Goal: Task Accomplishment & Management: Manage account settings

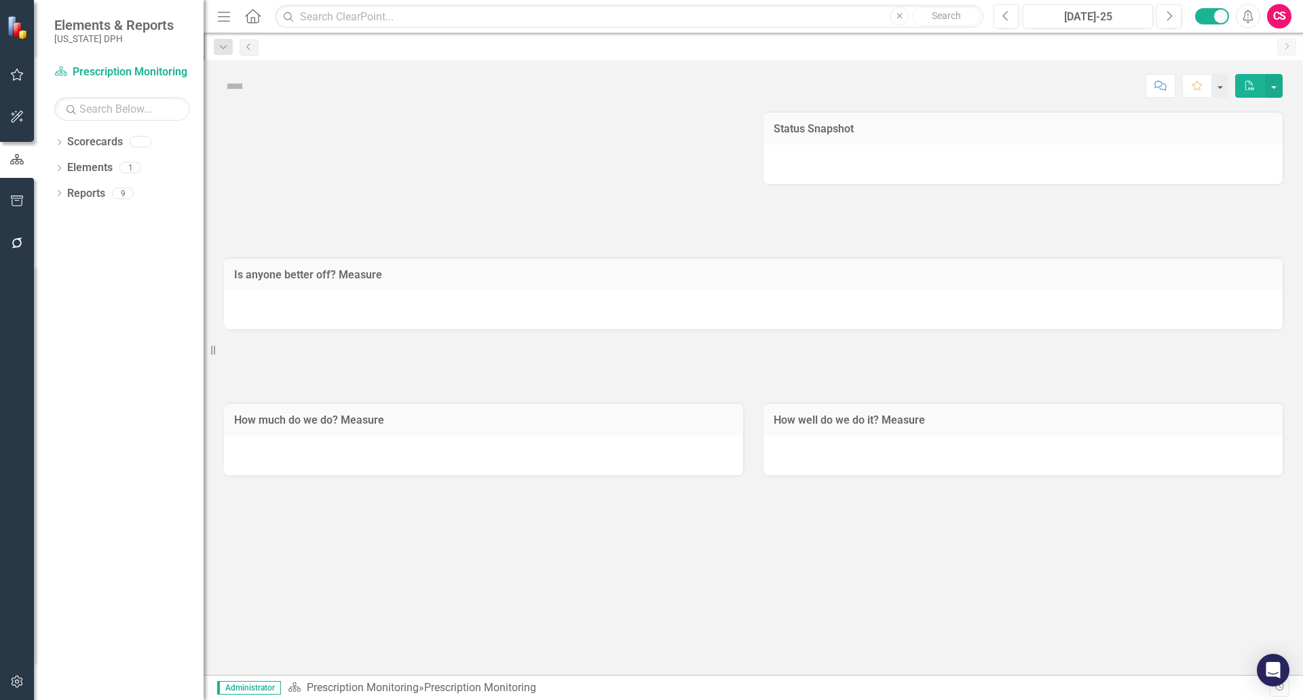
click at [15, 683] on icon "button" at bounding box center [17, 681] width 14 height 11
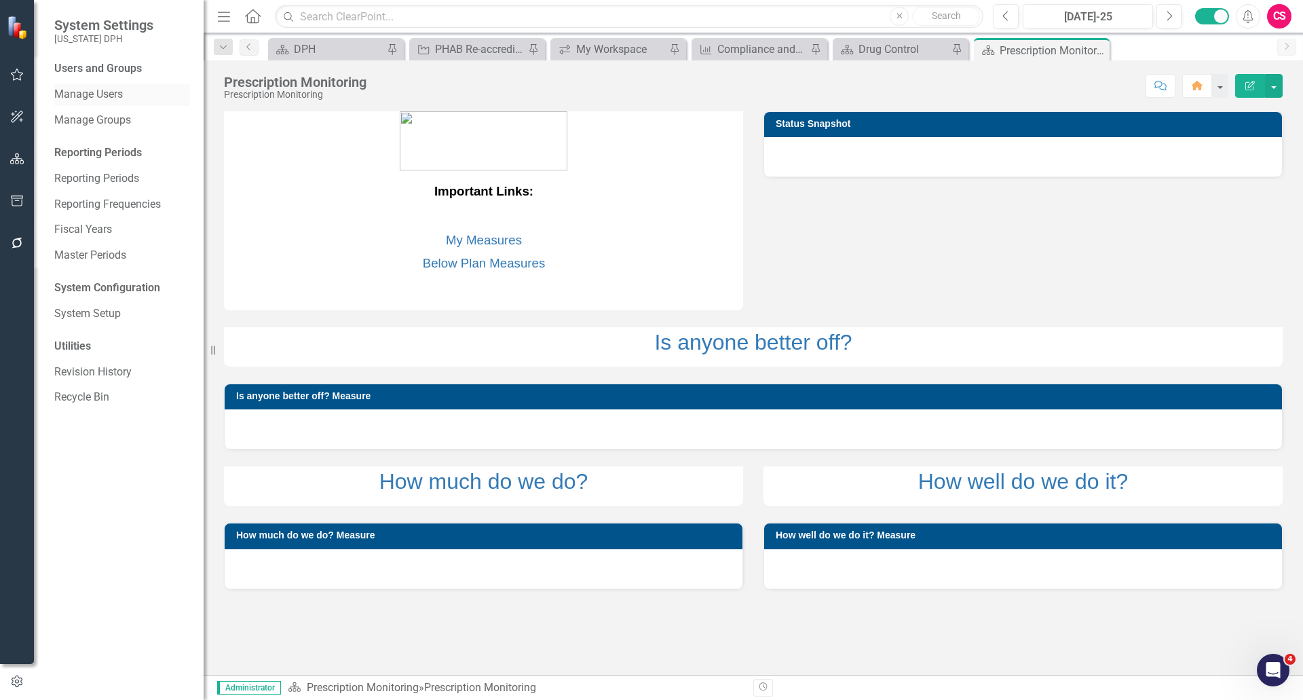
click at [98, 97] on link "Manage Users" at bounding box center [122, 95] width 136 height 16
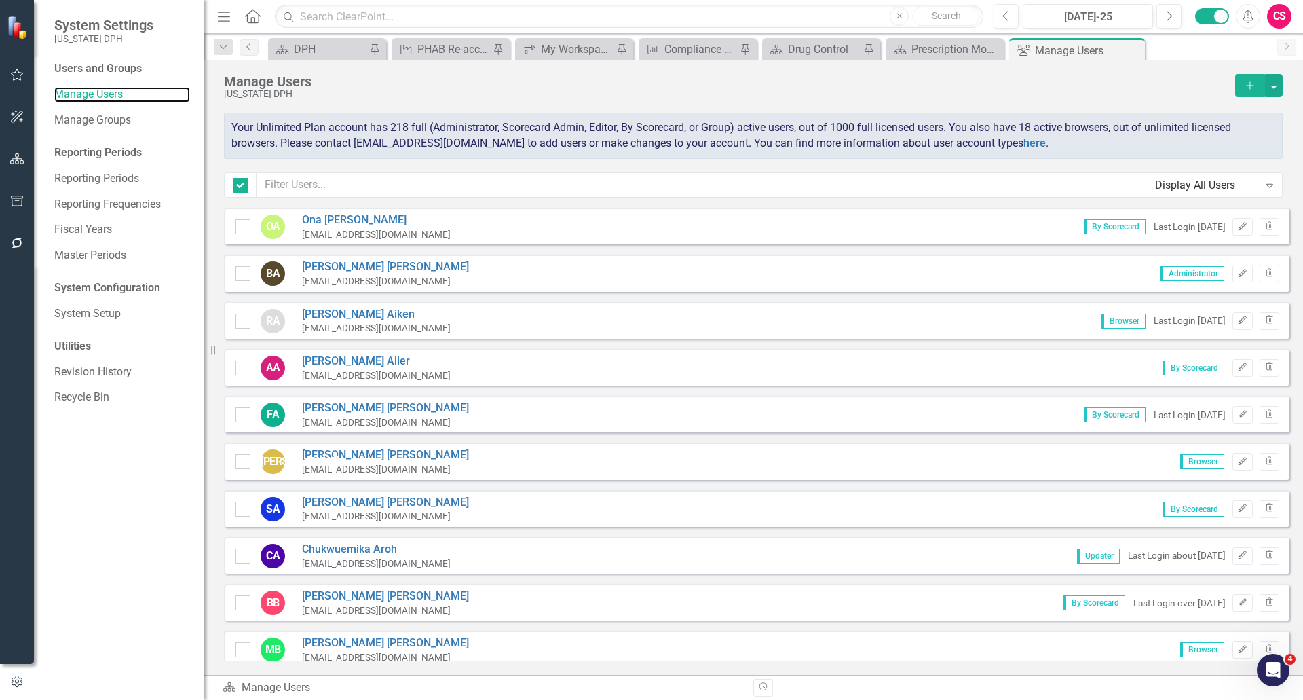
checkbox input "false"
click at [483, 184] on input "text" at bounding box center [702, 184] width 890 height 25
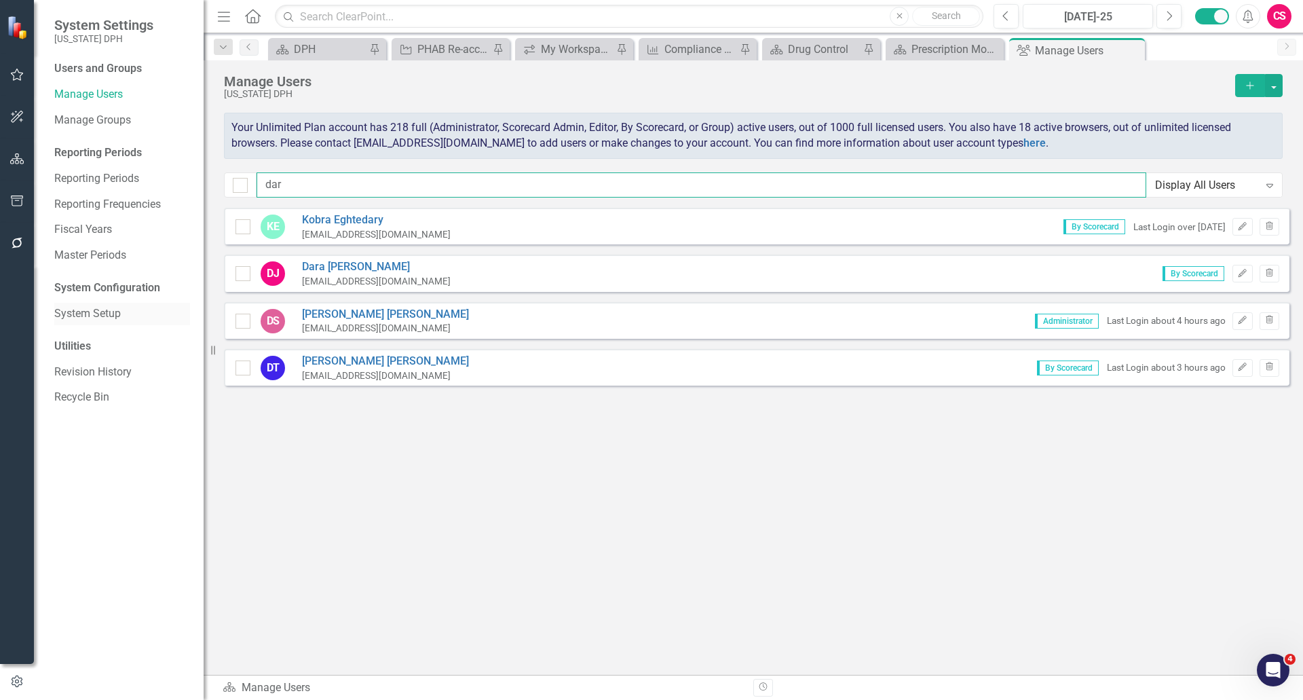
type input "dar"
click at [111, 307] on link "System Setup" at bounding box center [122, 314] width 136 height 16
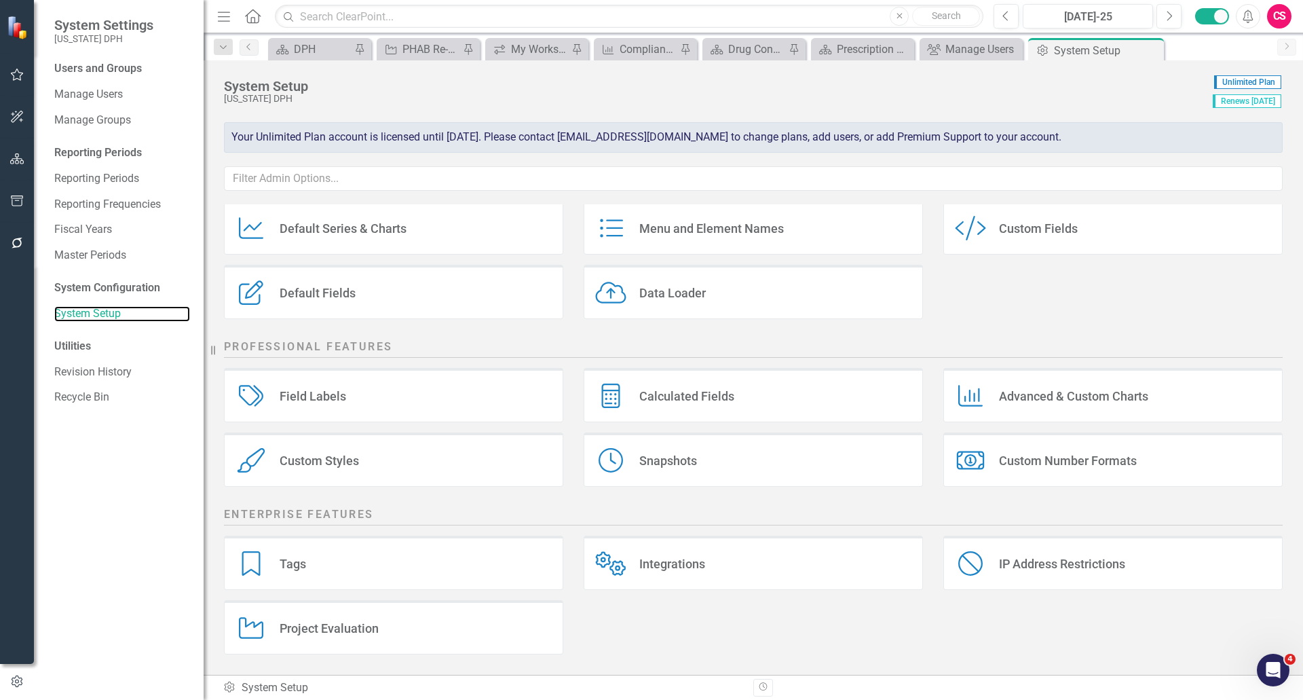
scroll to position [102, 0]
click at [702, 567] on div "Integrations Integrations" at bounding box center [753, 563] width 339 height 54
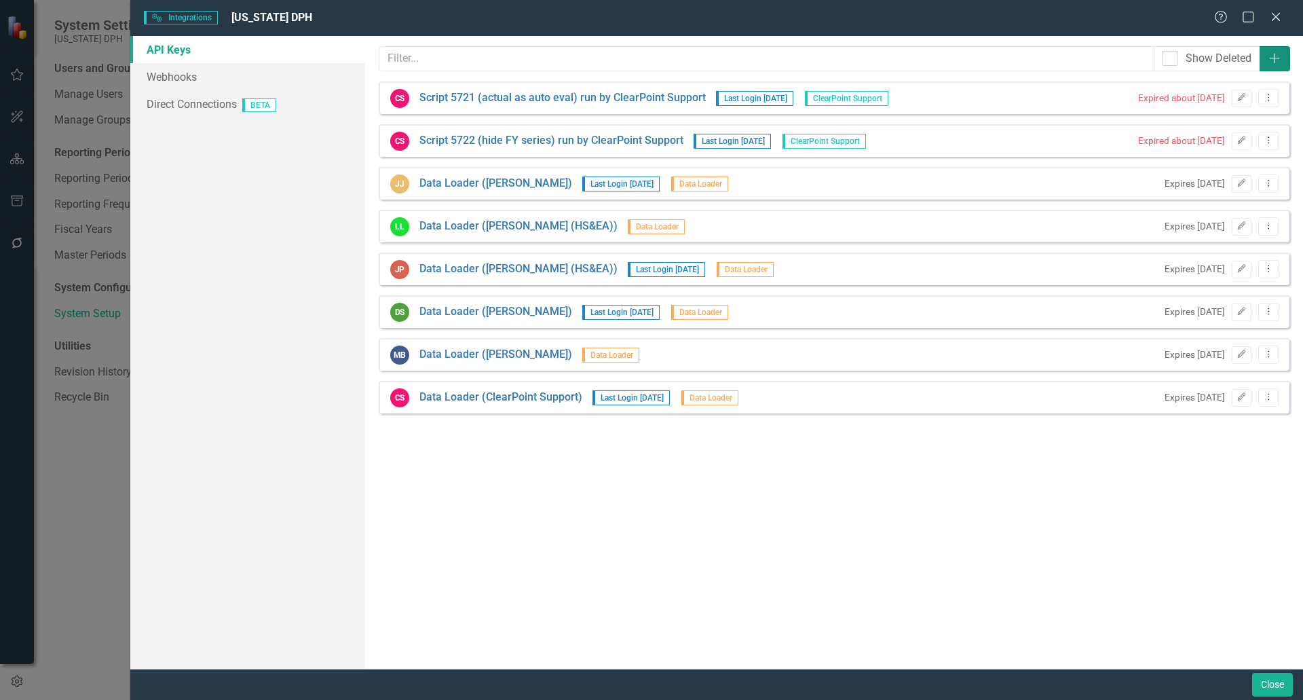
click at [1265, 62] on button "Add" at bounding box center [1275, 58] width 31 height 25
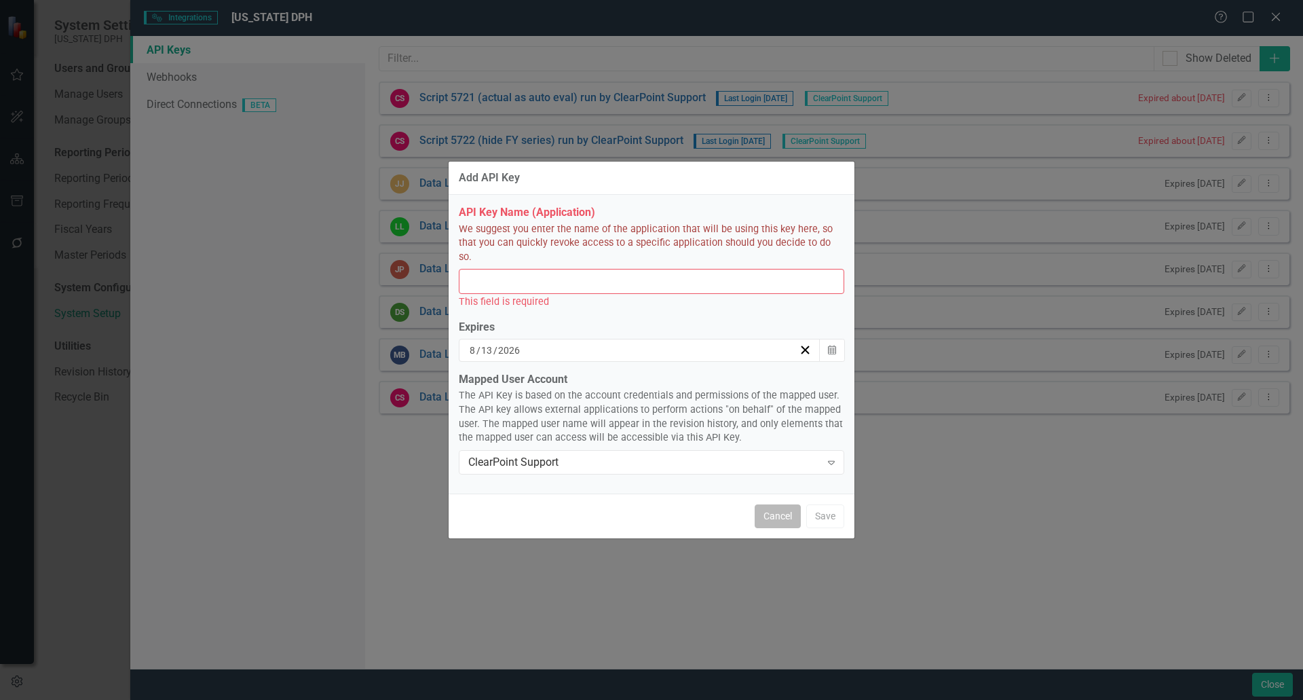
click at [772, 511] on button "Cancel" at bounding box center [778, 516] width 46 height 24
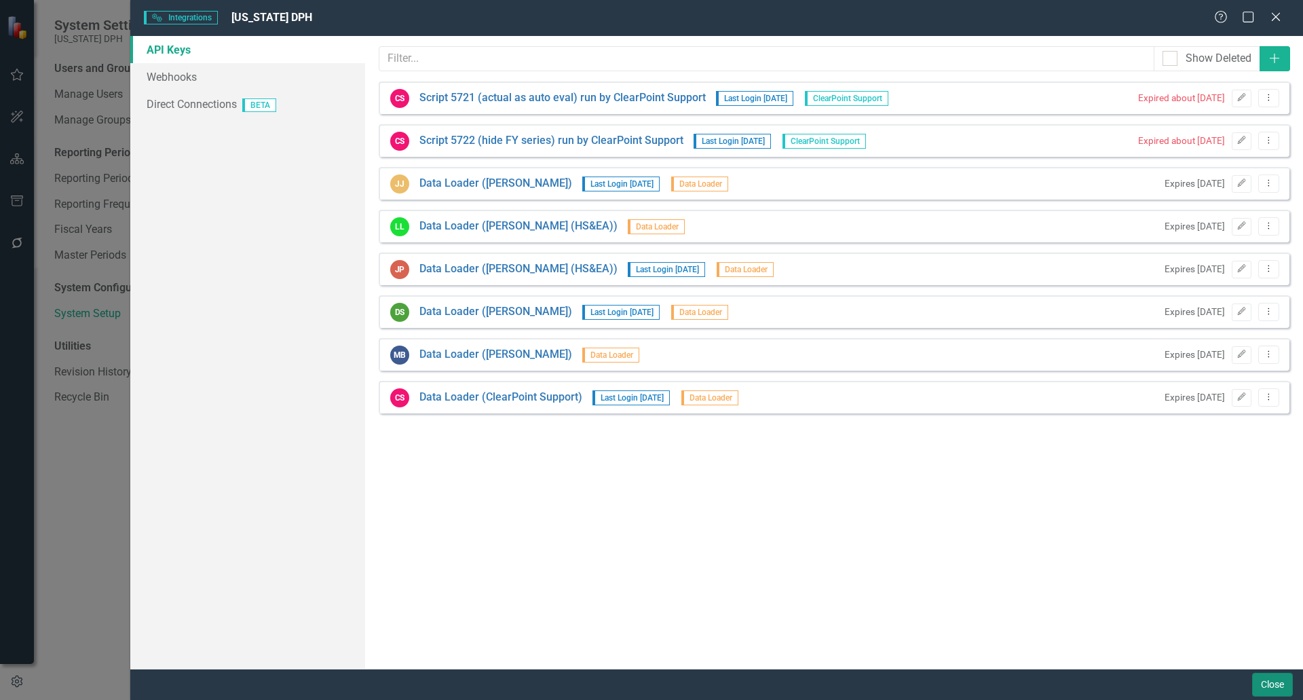
click at [1253, 682] on button "Close" at bounding box center [1272, 685] width 41 height 24
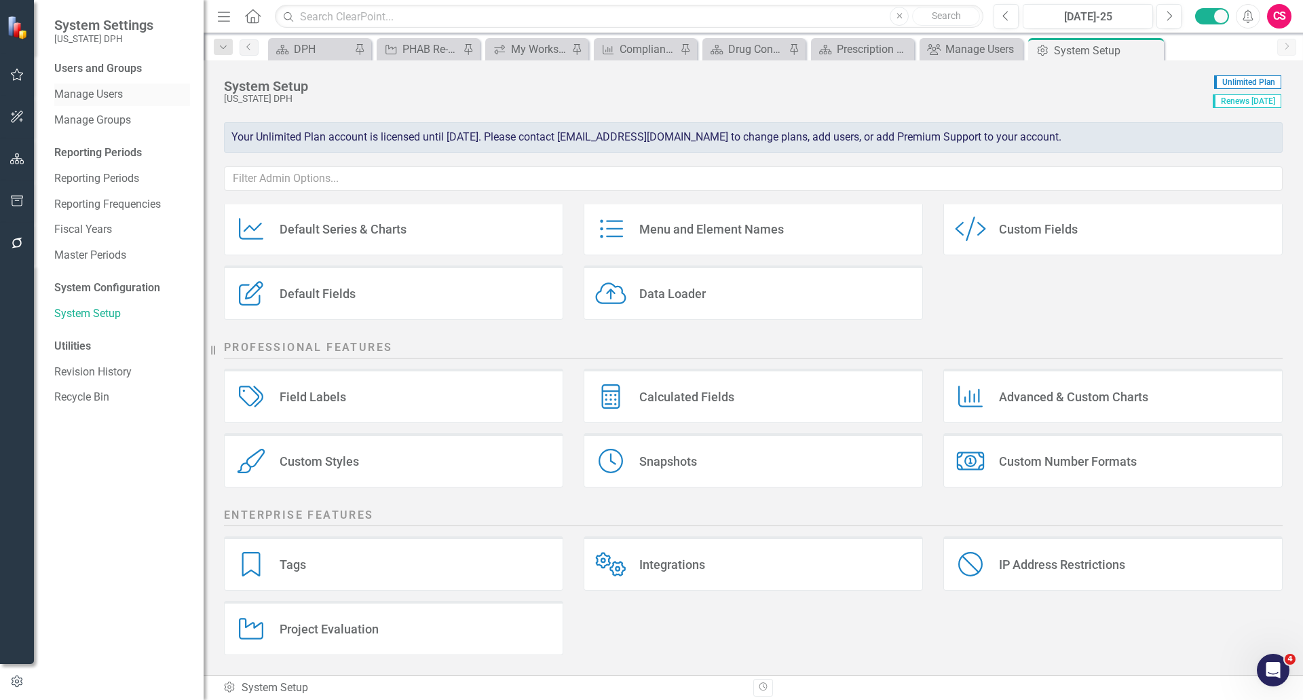
click at [114, 94] on link "Manage Users" at bounding box center [122, 95] width 136 height 16
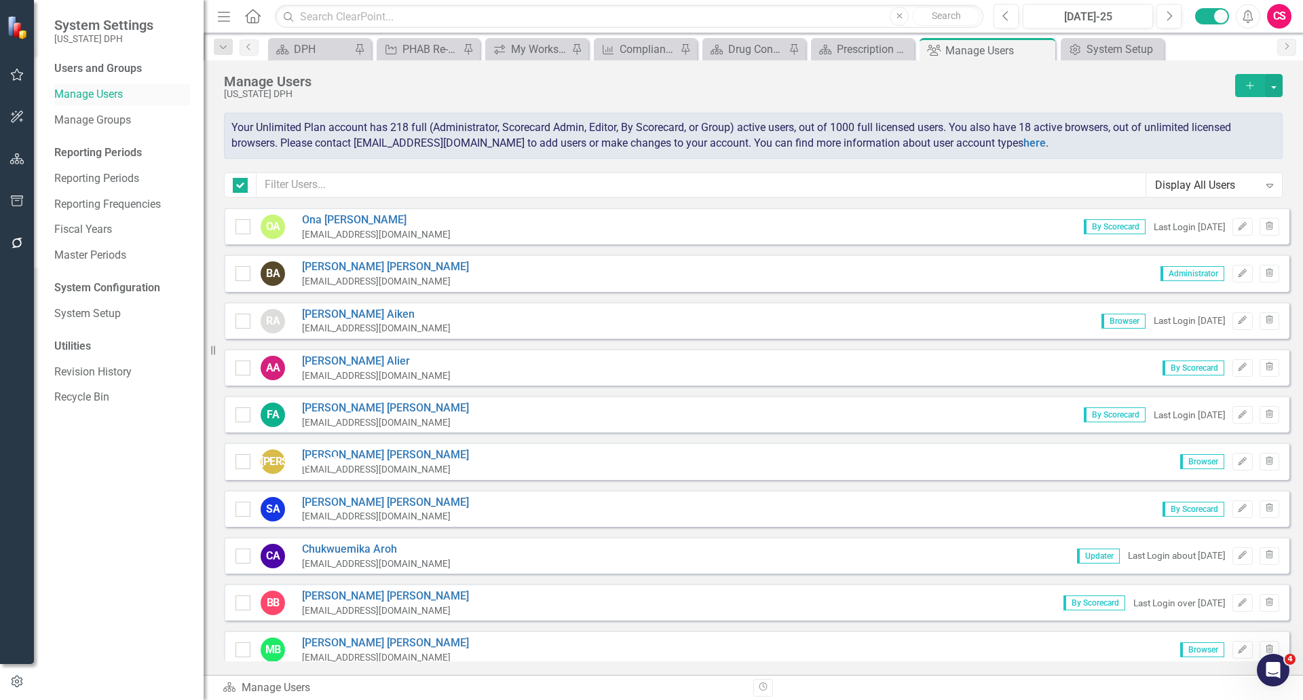
click at [337, 187] on input "text" at bounding box center [701, 184] width 891 height 25
checkbox input "false"
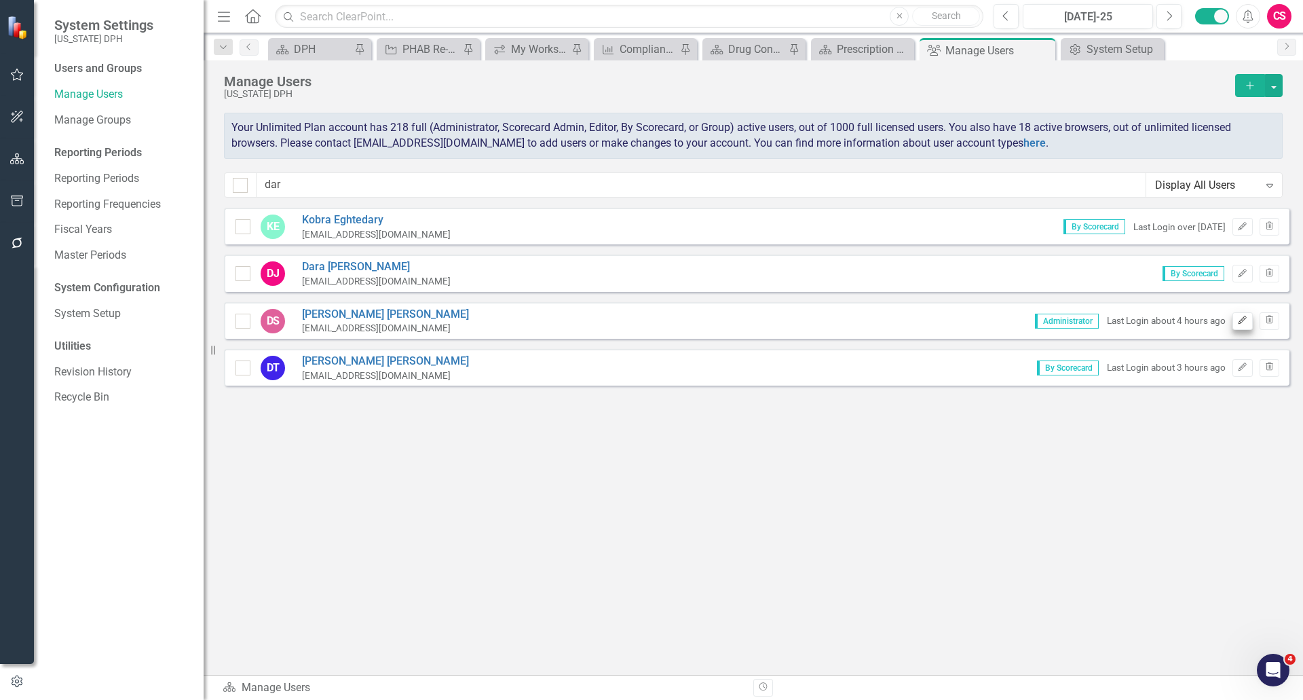
type input "dar"
click at [1243, 321] on icon "button" at bounding box center [1243, 320] width 8 height 8
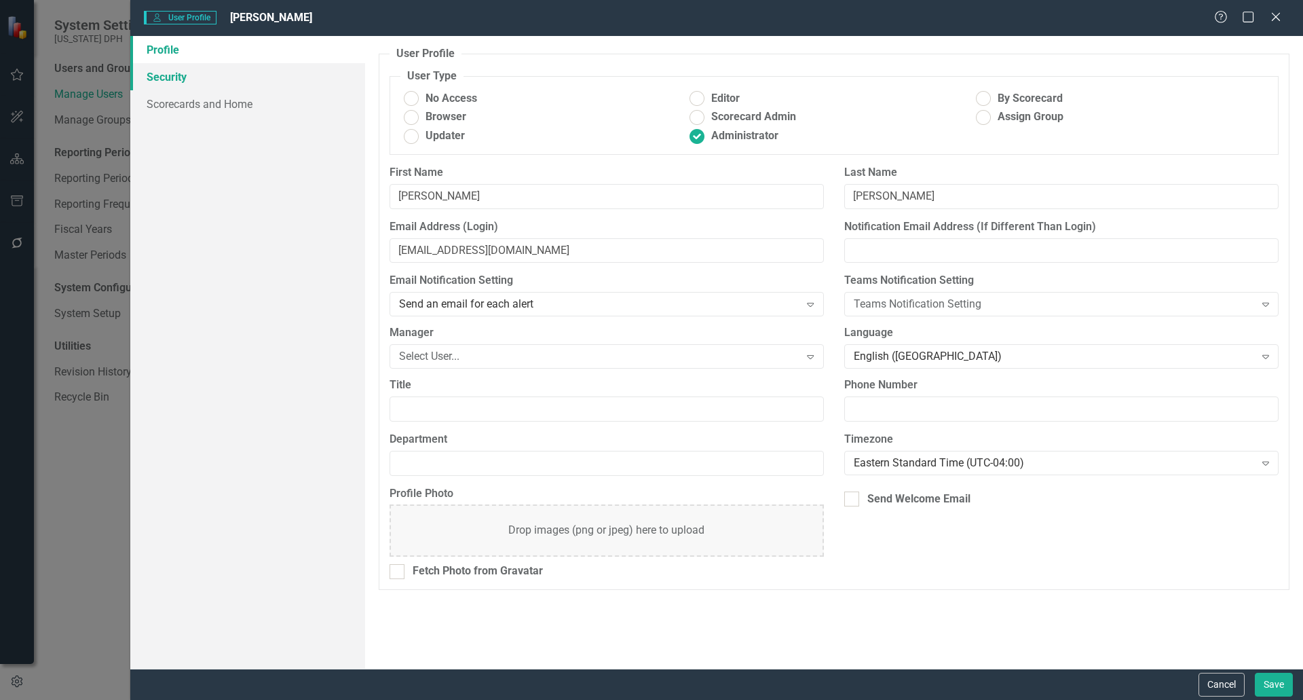
click at [182, 86] on link "Security" at bounding box center [247, 76] width 235 height 27
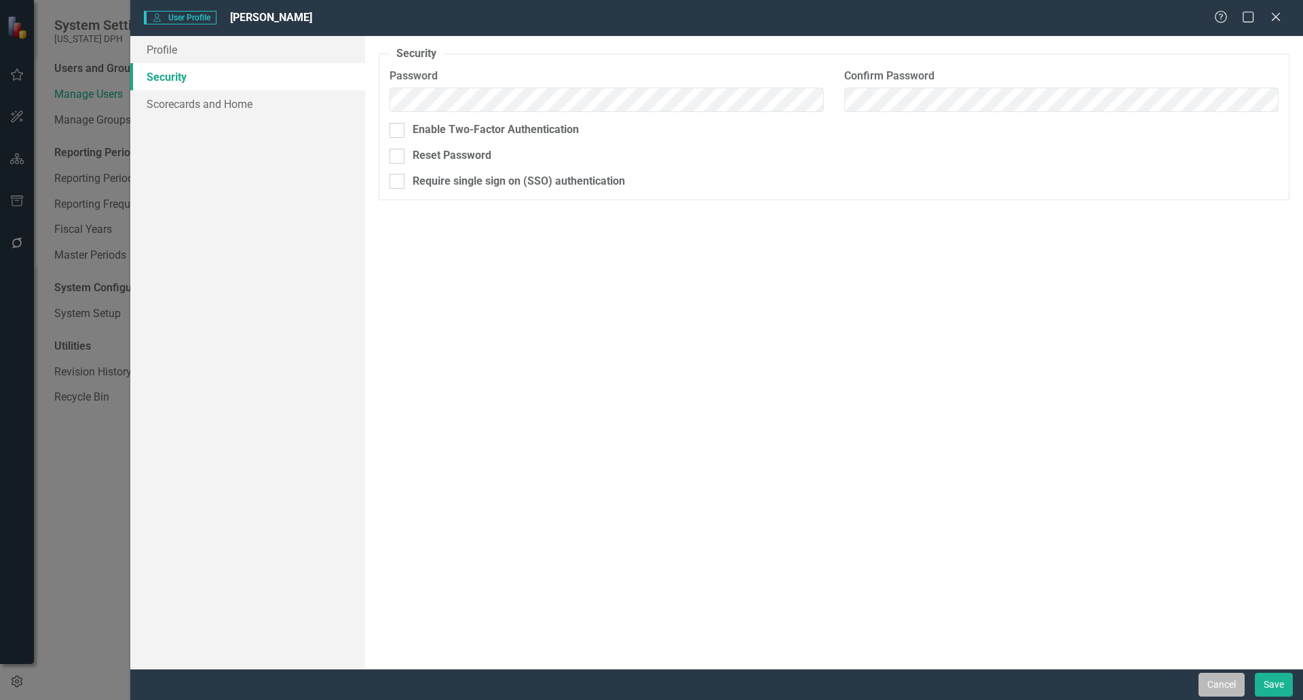
click at [1205, 683] on button "Cancel" at bounding box center [1222, 685] width 46 height 24
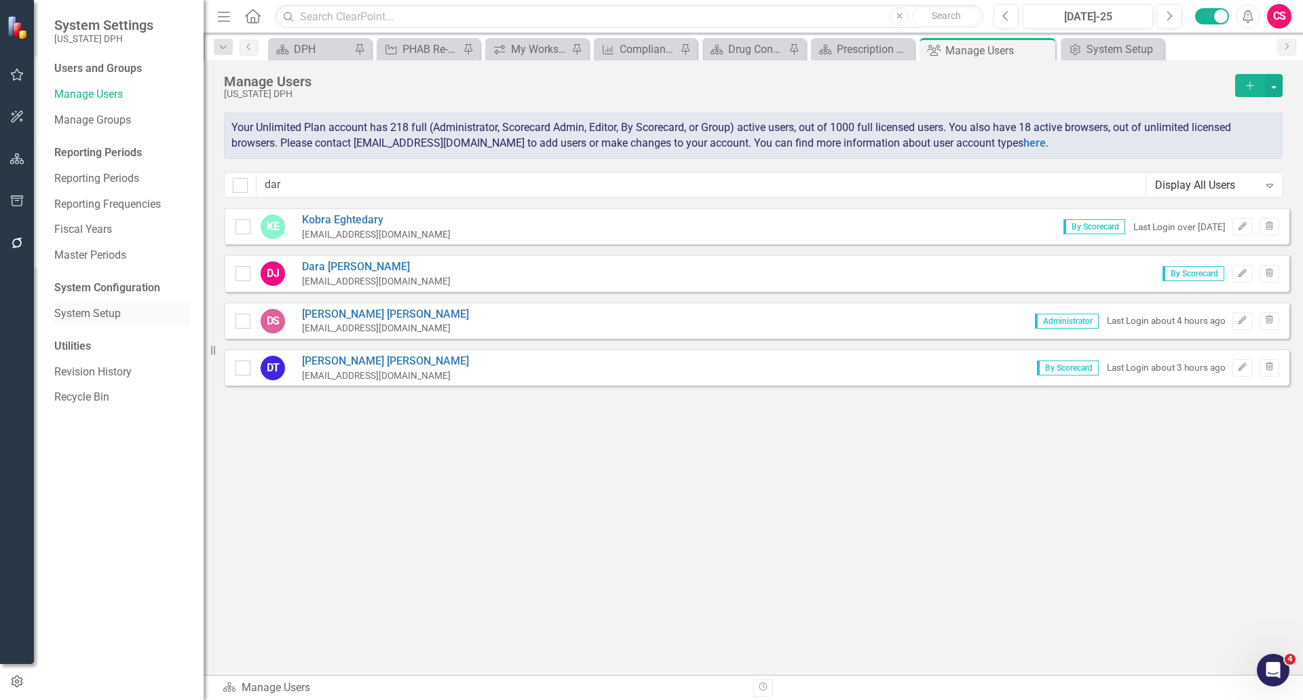
click at [86, 303] on div "System Setup" at bounding box center [122, 314] width 136 height 22
click at [99, 312] on link "System Setup" at bounding box center [122, 314] width 136 height 16
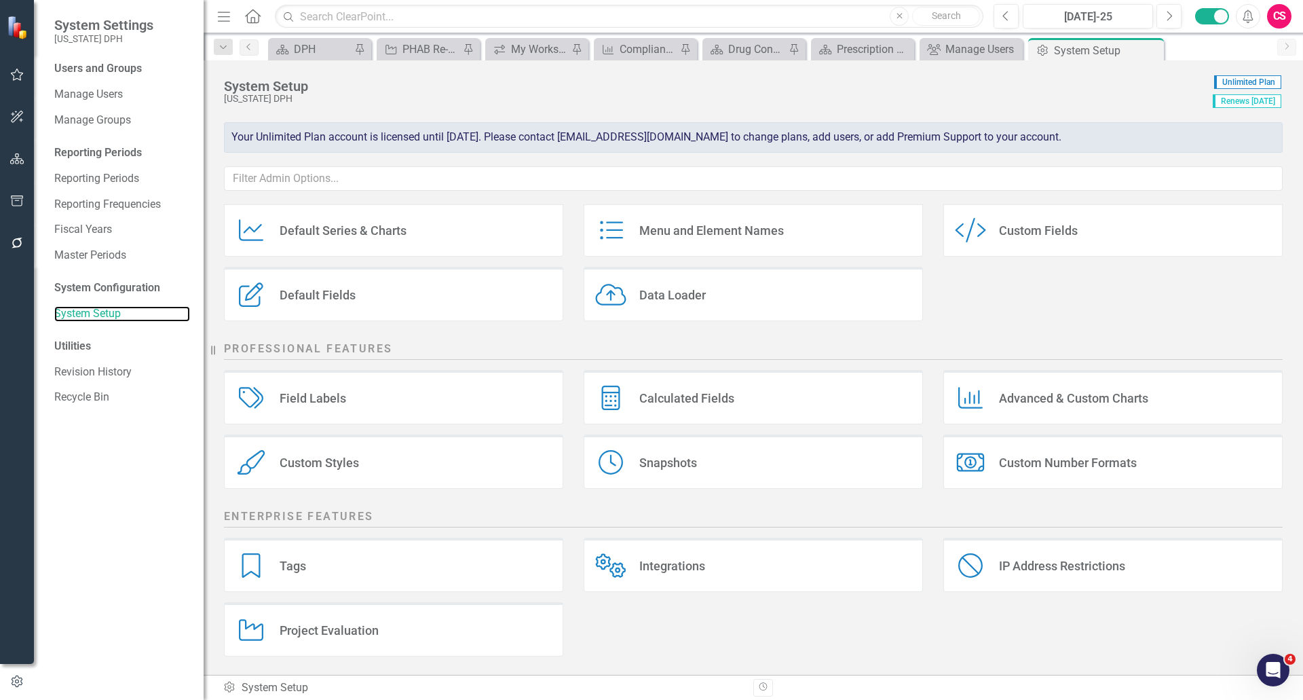
scroll to position [102, 0]
click at [628, 295] on div "Data Loader" at bounding box center [613, 292] width 37 height 25
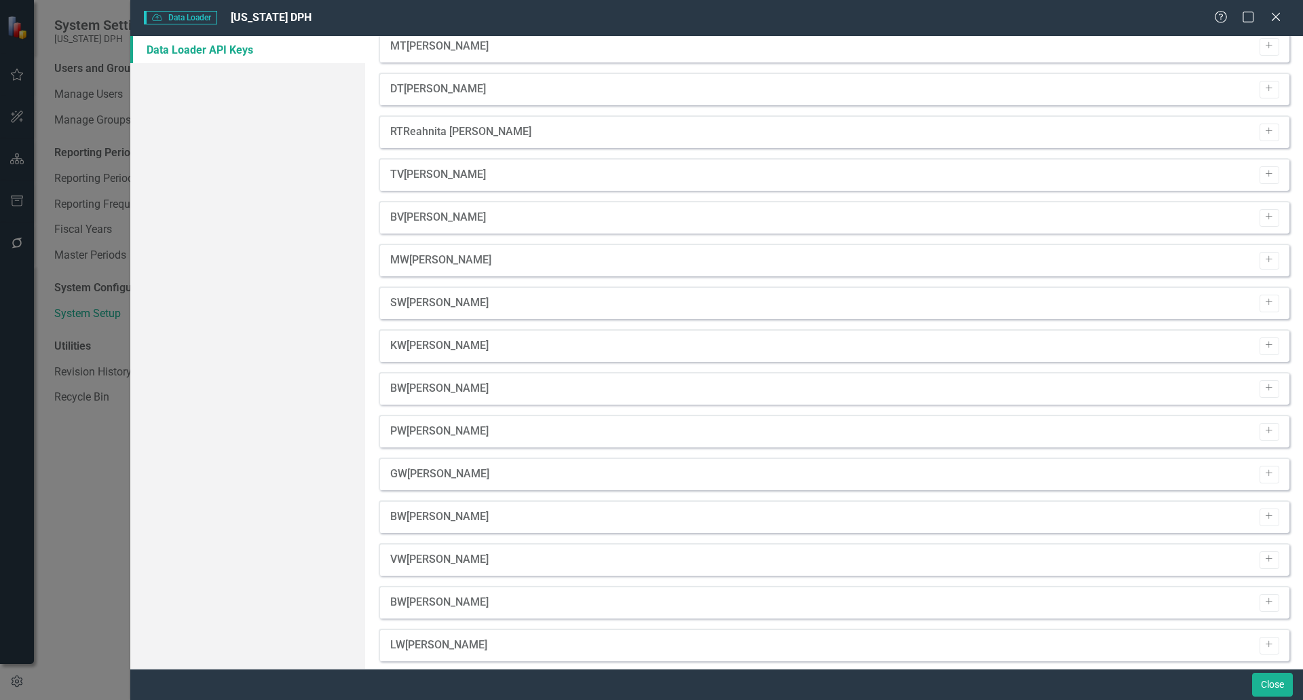
scroll to position [0, 0]
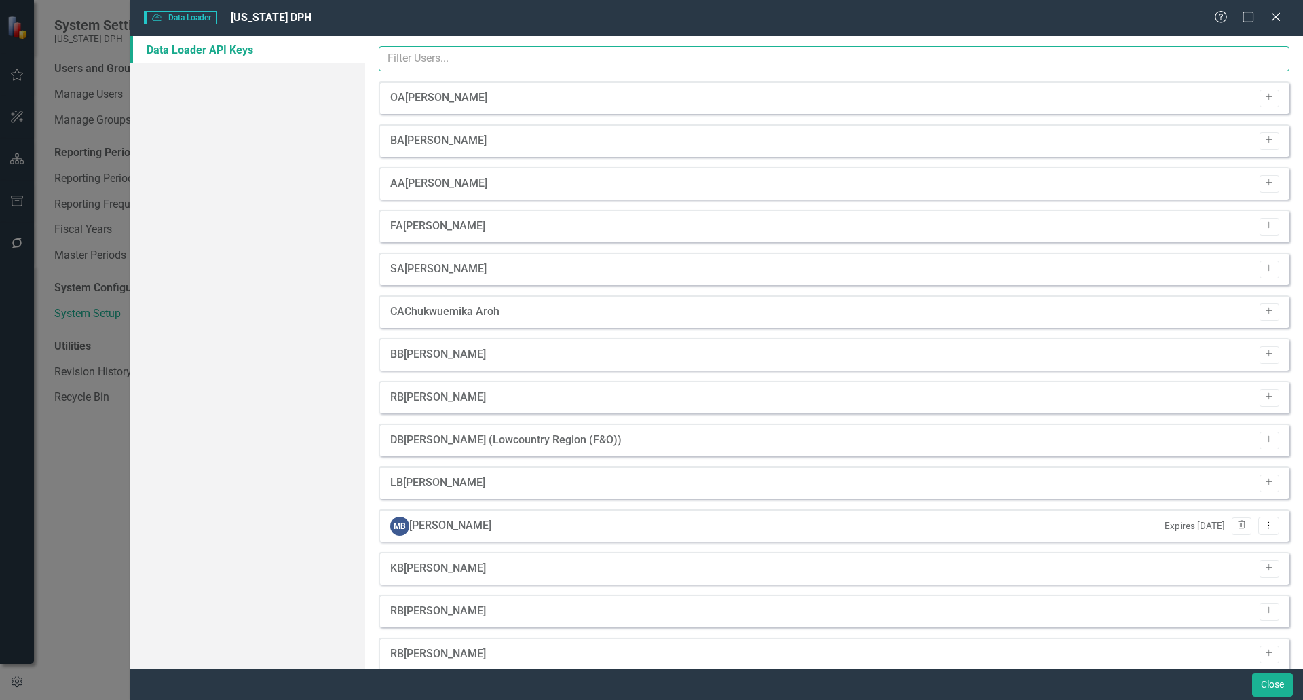
click at [446, 65] on input "text" at bounding box center [834, 58] width 911 height 25
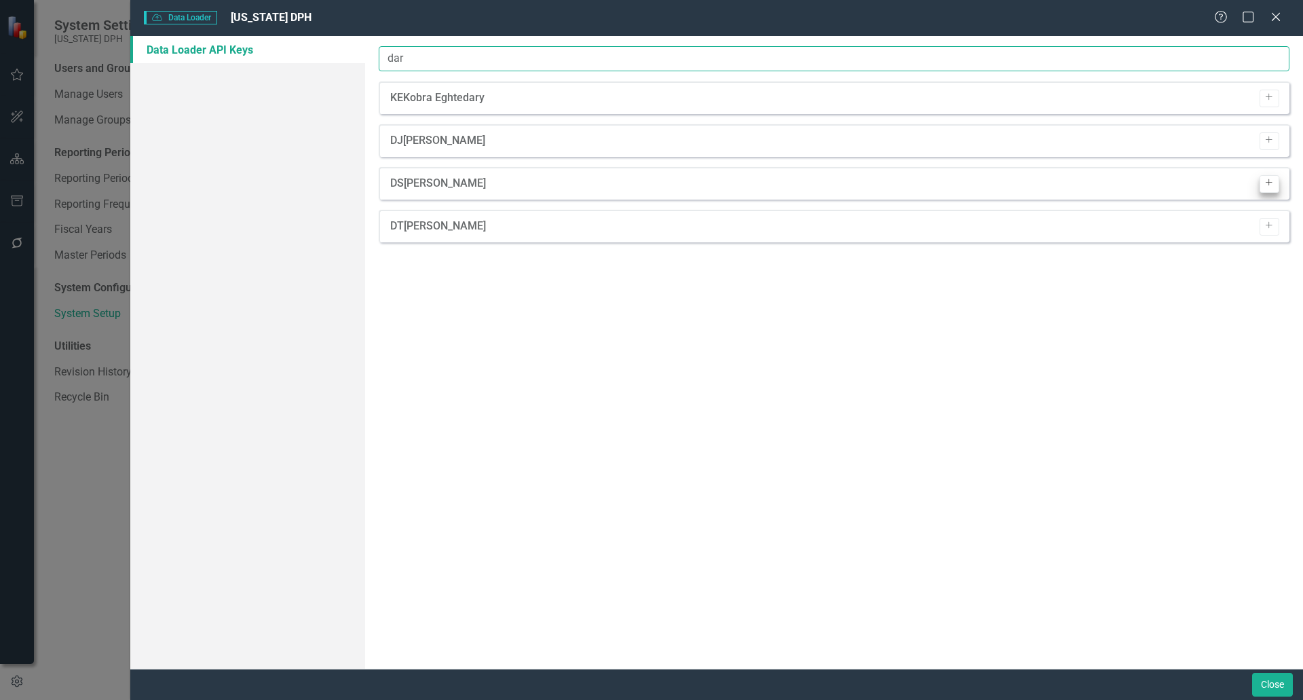
type input "dar"
click at [1271, 186] on icon "Add" at bounding box center [1270, 183] width 10 height 8
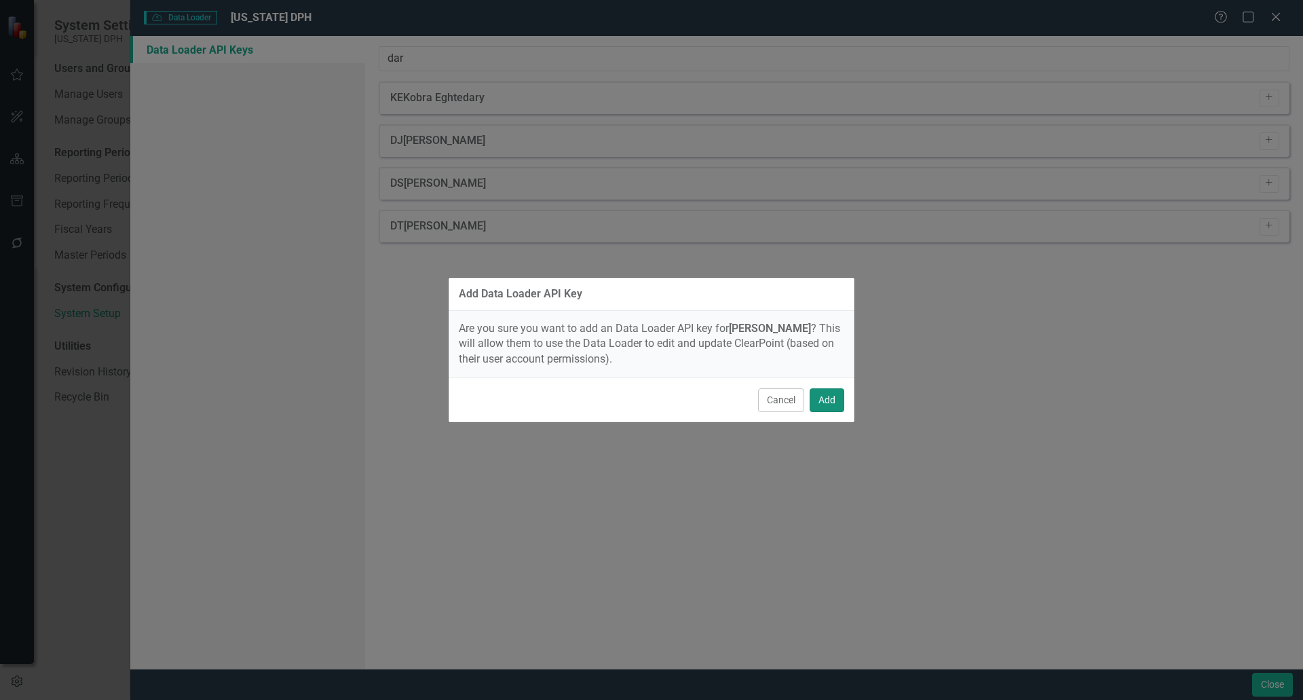
click at [817, 401] on button "Add" at bounding box center [827, 400] width 35 height 24
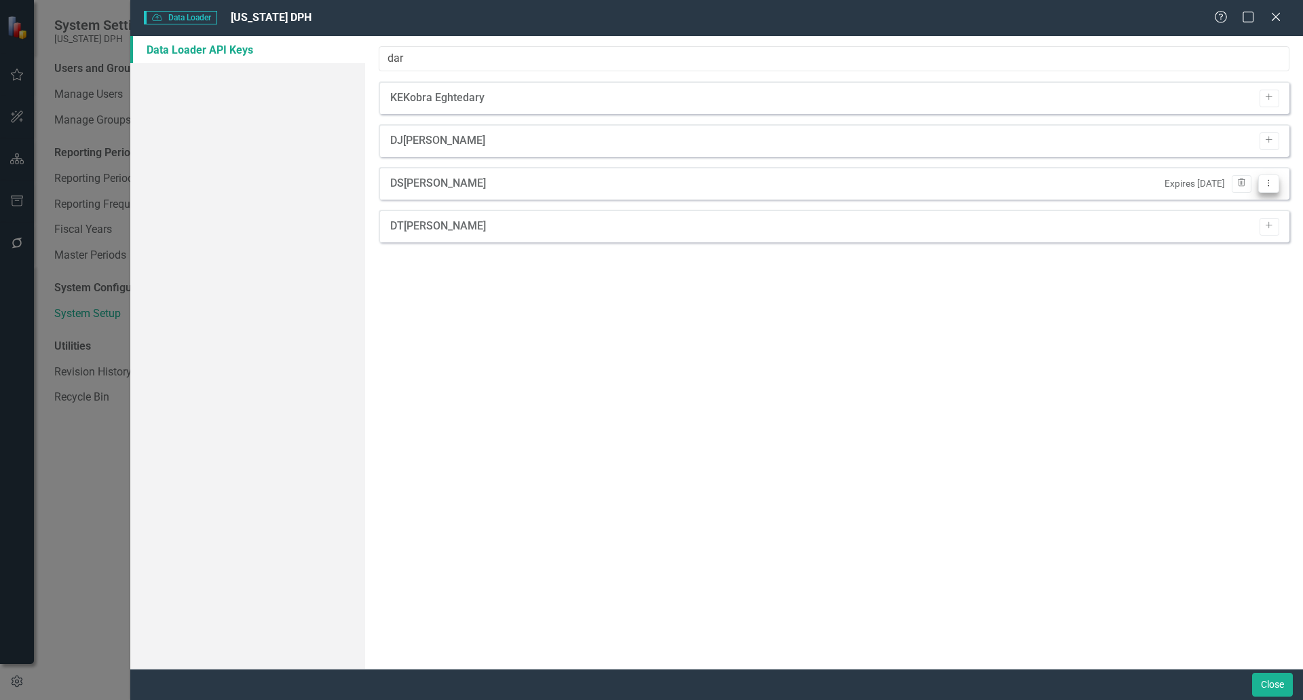
click at [1265, 187] on icon "Dropdown Menu" at bounding box center [1269, 183] width 12 height 9
click at [1254, 227] on link "Edit Edit API Key" at bounding box center [1225, 231] width 107 height 25
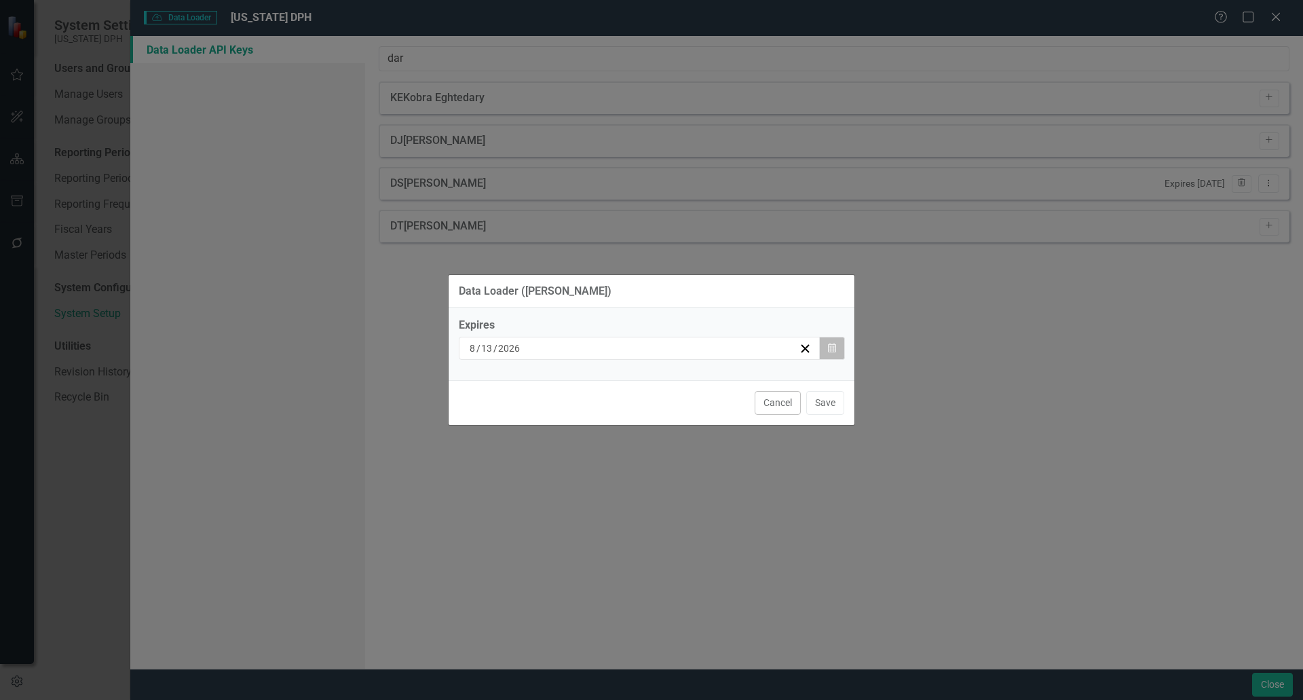
click at [825, 350] on button "Calendar" at bounding box center [832, 348] width 26 height 23
click at [696, 383] on button "»" at bounding box center [682, 375] width 30 height 30
click at [561, 525] on button "31" at bounding box center [544, 517] width 34 height 24
click at [831, 408] on button "Save" at bounding box center [825, 403] width 38 height 24
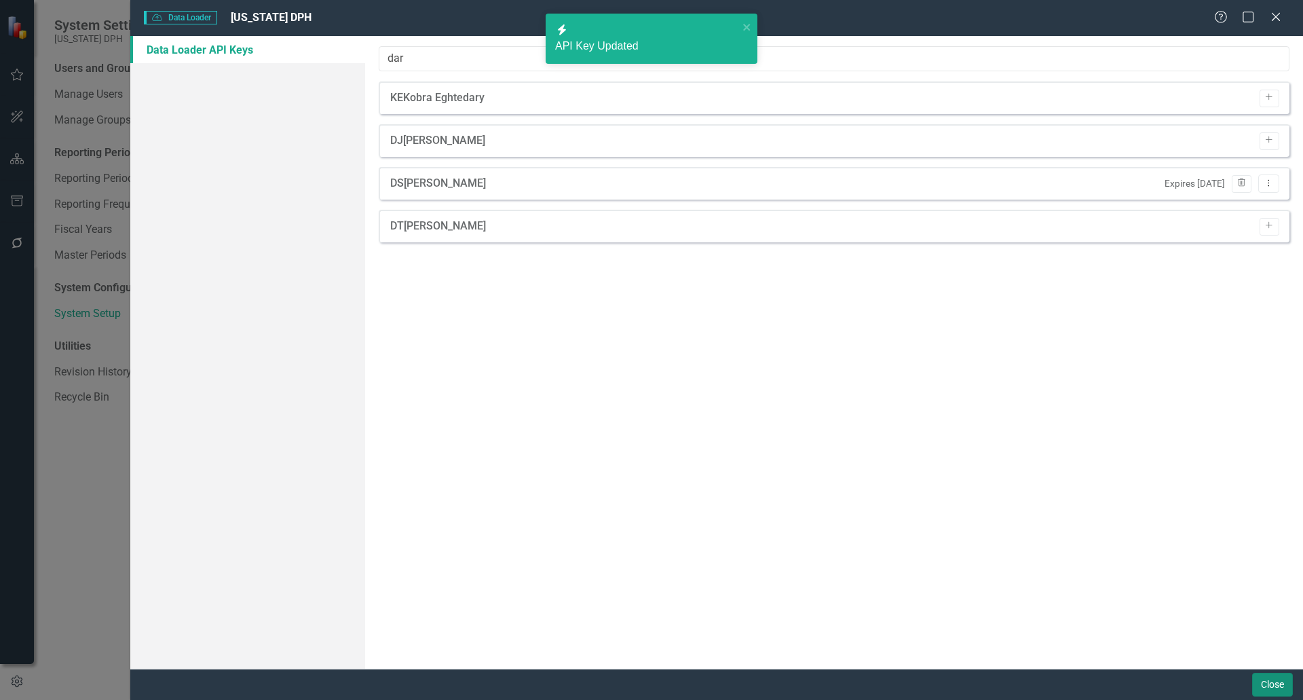
click at [1263, 690] on button "Close" at bounding box center [1272, 685] width 41 height 24
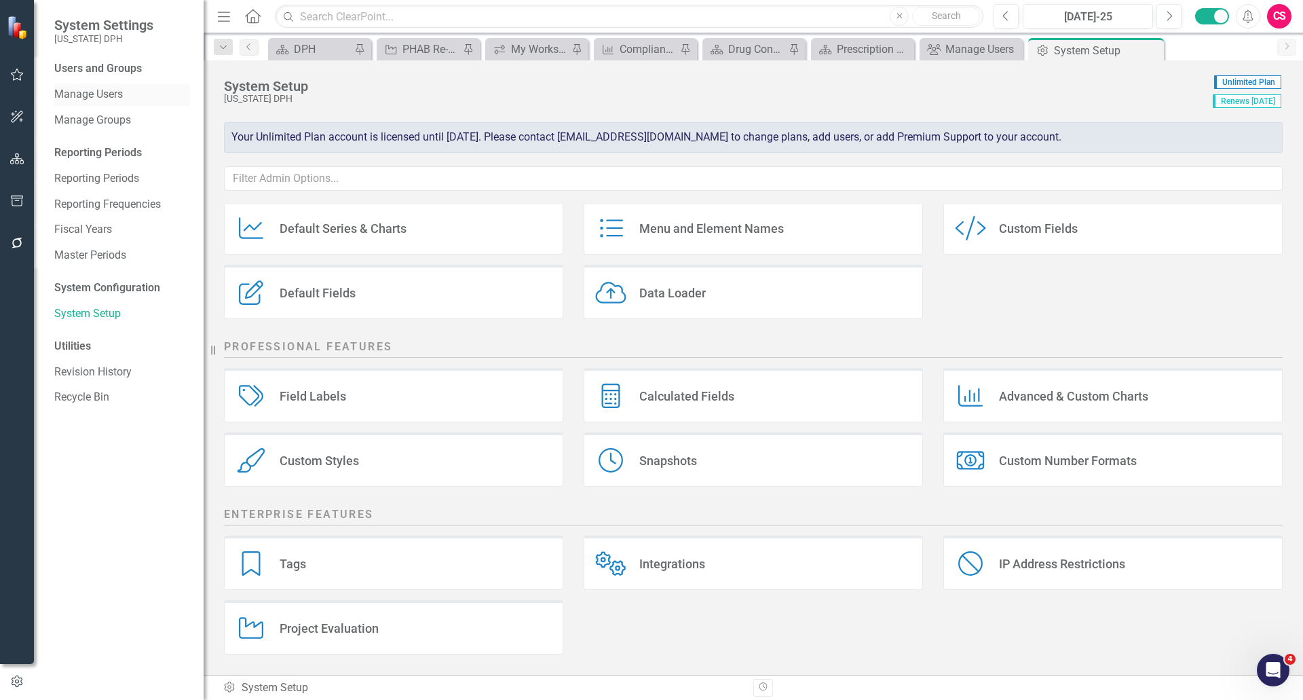
click at [107, 94] on link "Manage Users" at bounding box center [122, 95] width 136 height 16
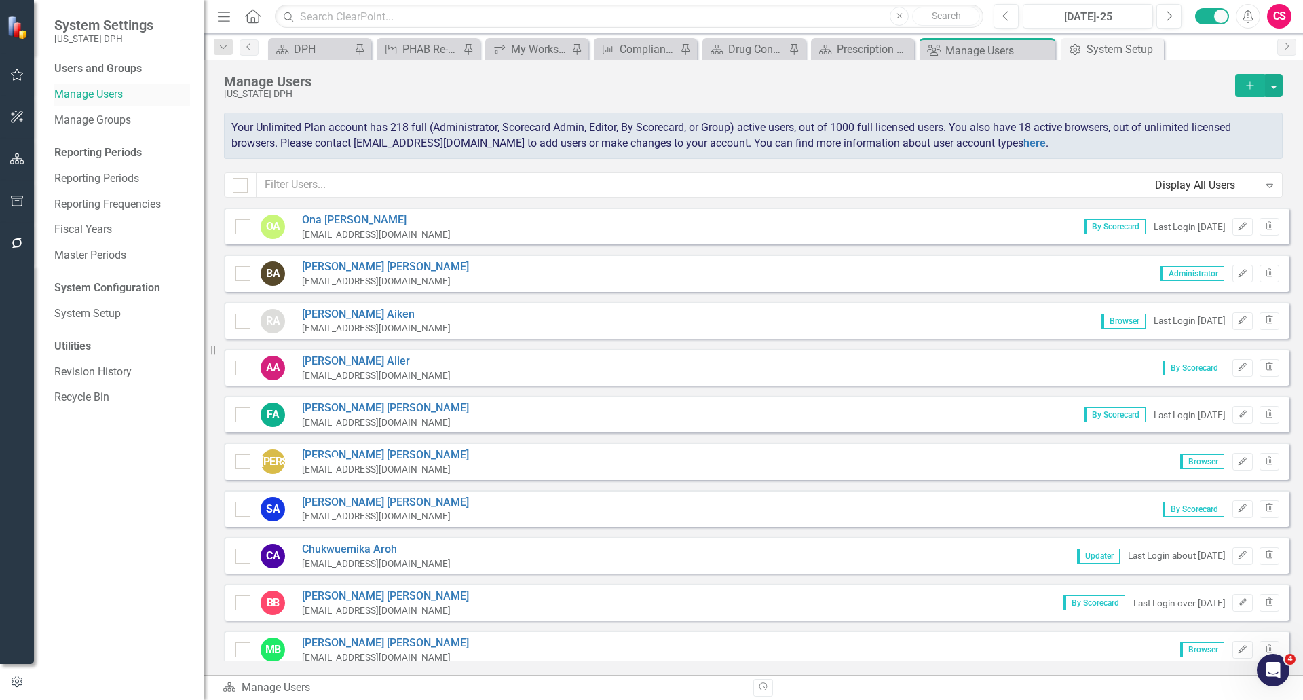
click at [98, 97] on link "Manage Users" at bounding box center [122, 95] width 136 height 16
click at [502, 181] on input "text" at bounding box center [702, 184] width 890 height 25
checkbox input "false"
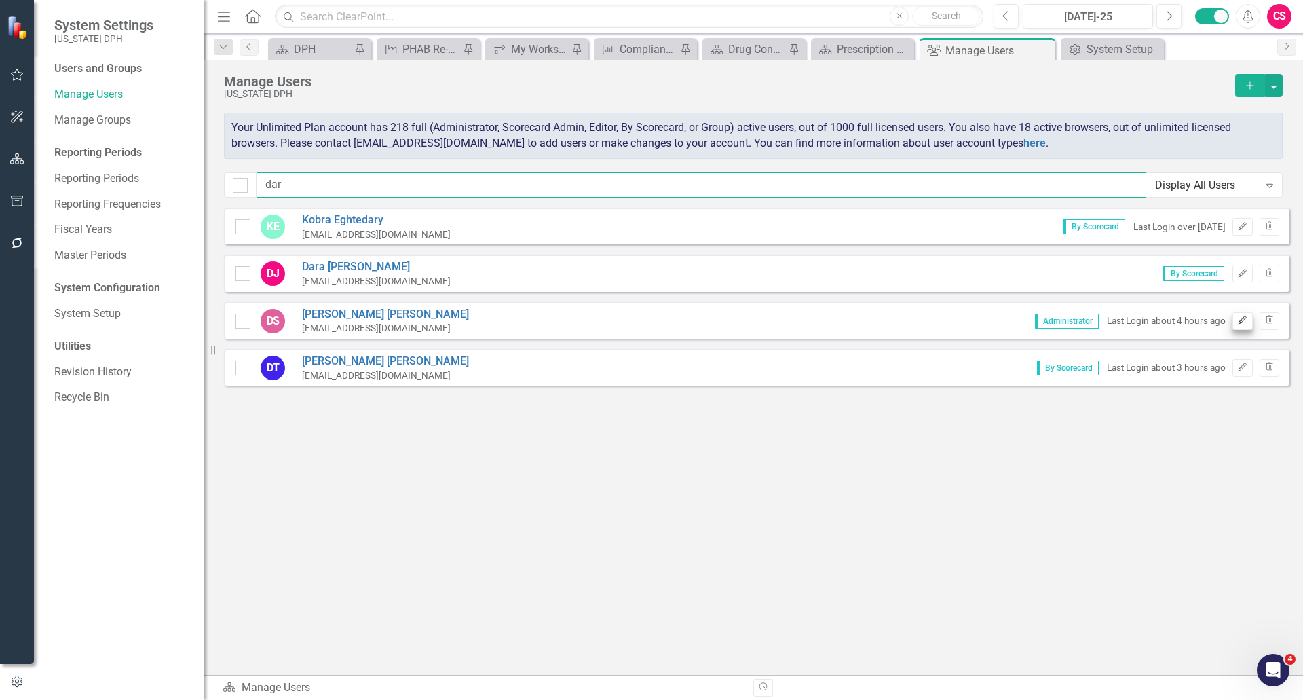
type input "dar"
click at [1240, 317] on icon "Edit" at bounding box center [1242, 320] width 10 height 8
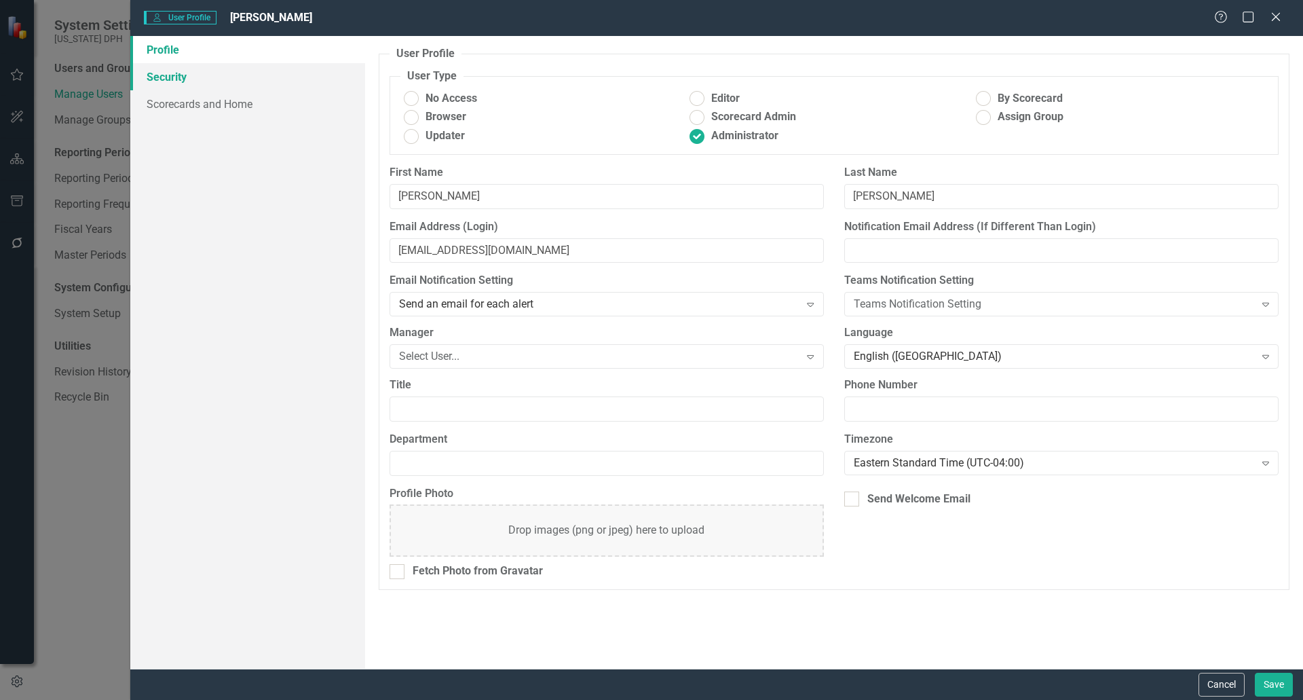
click at [196, 74] on link "Security" at bounding box center [247, 76] width 235 height 27
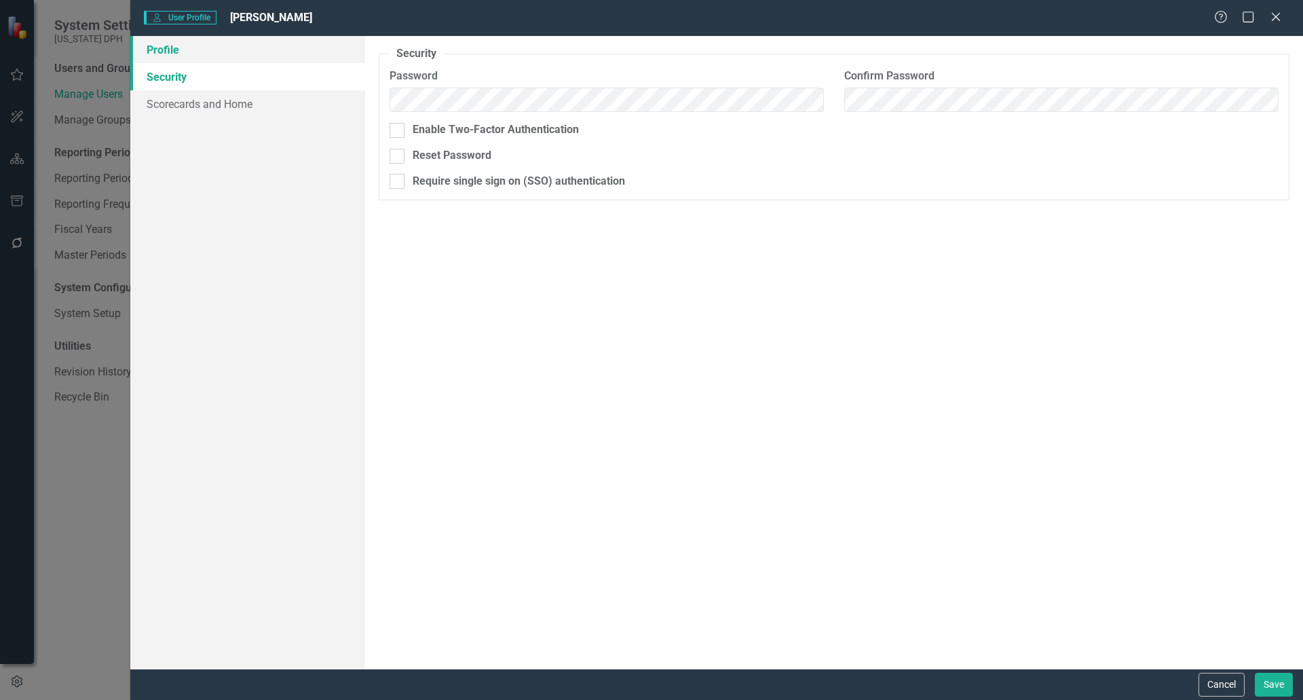
click at [157, 58] on link "Profile" at bounding box center [247, 49] width 235 height 27
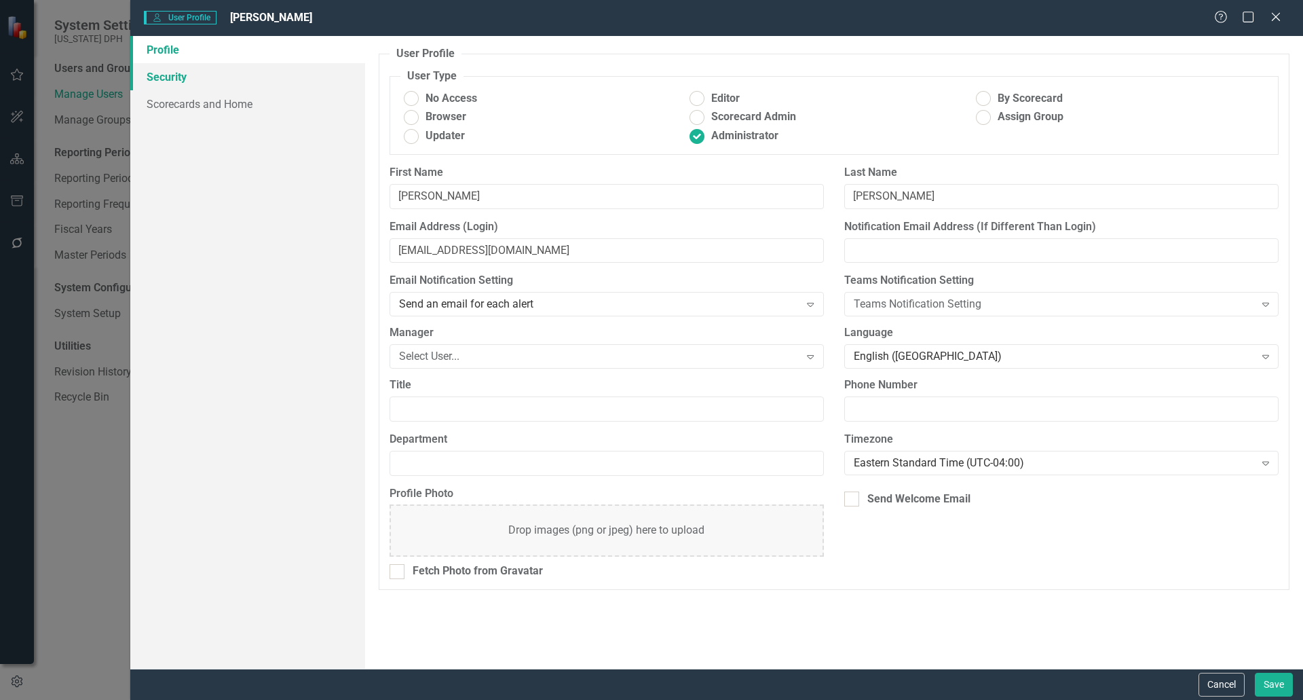
click at [157, 77] on link "Security" at bounding box center [247, 76] width 235 height 27
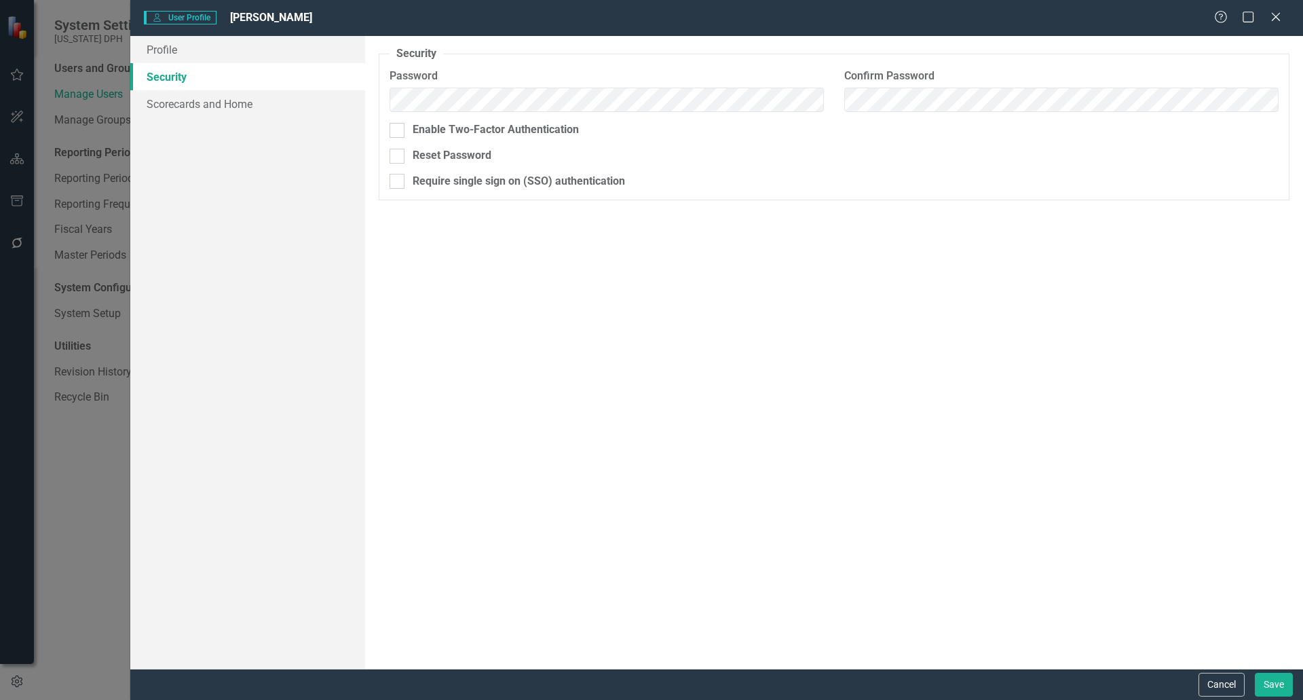
click at [161, 89] on link "Security" at bounding box center [247, 76] width 235 height 27
click at [168, 98] on link "Scorecards and Home" at bounding box center [247, 103] width 235 height 27
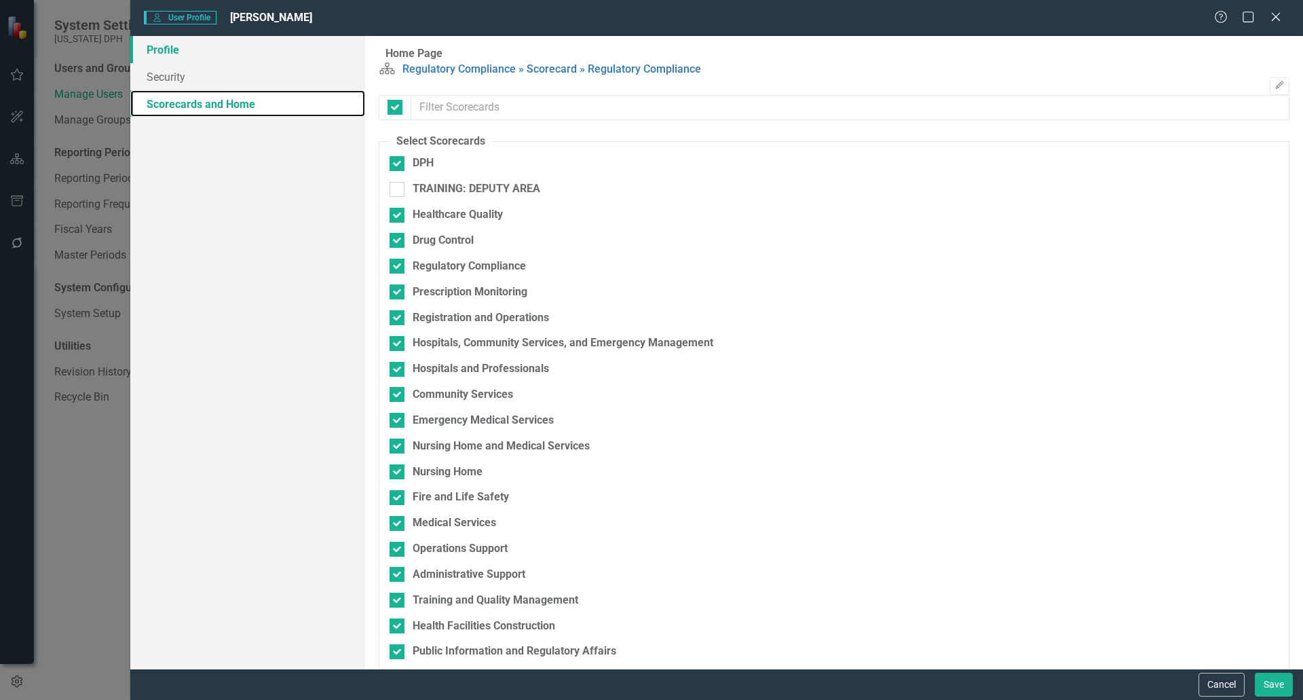
checkbox input "false"
click at [173, 51] on link "Profile" at bounding box center [247, 49] width 235 height 27
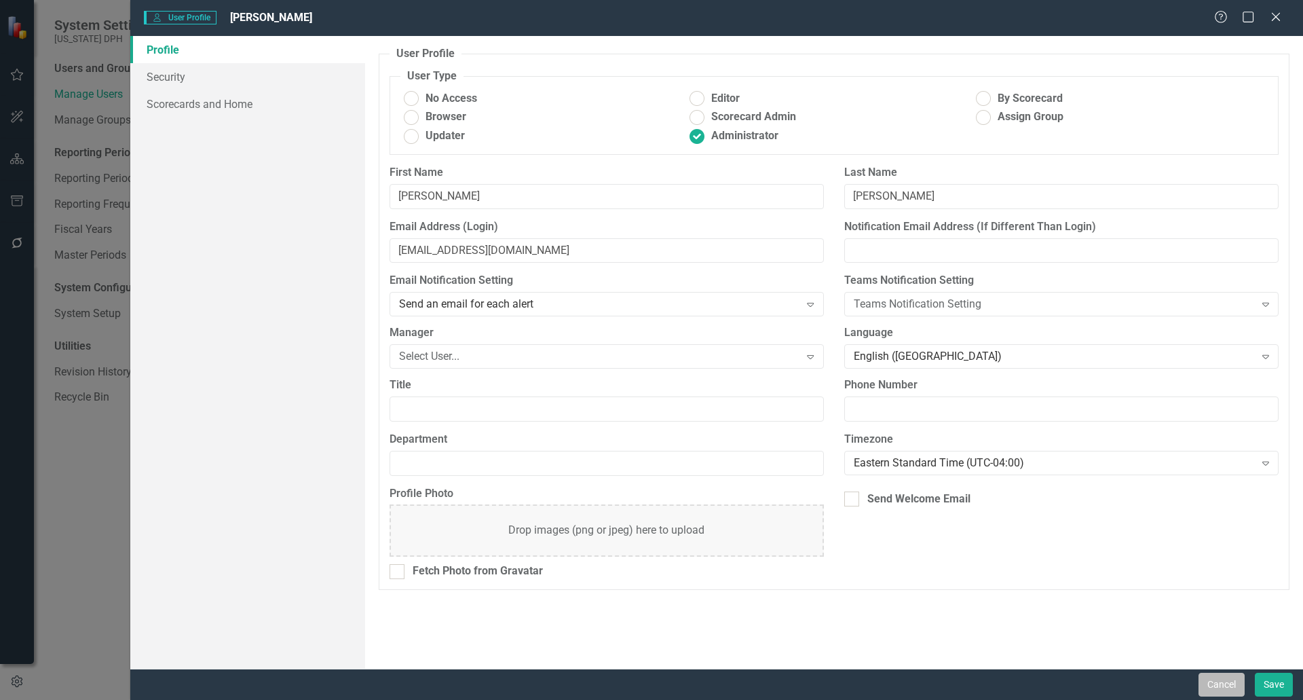
click at [1220, 692] on button "Cancel" at bounding box center [1222, 685] width 46 height 24
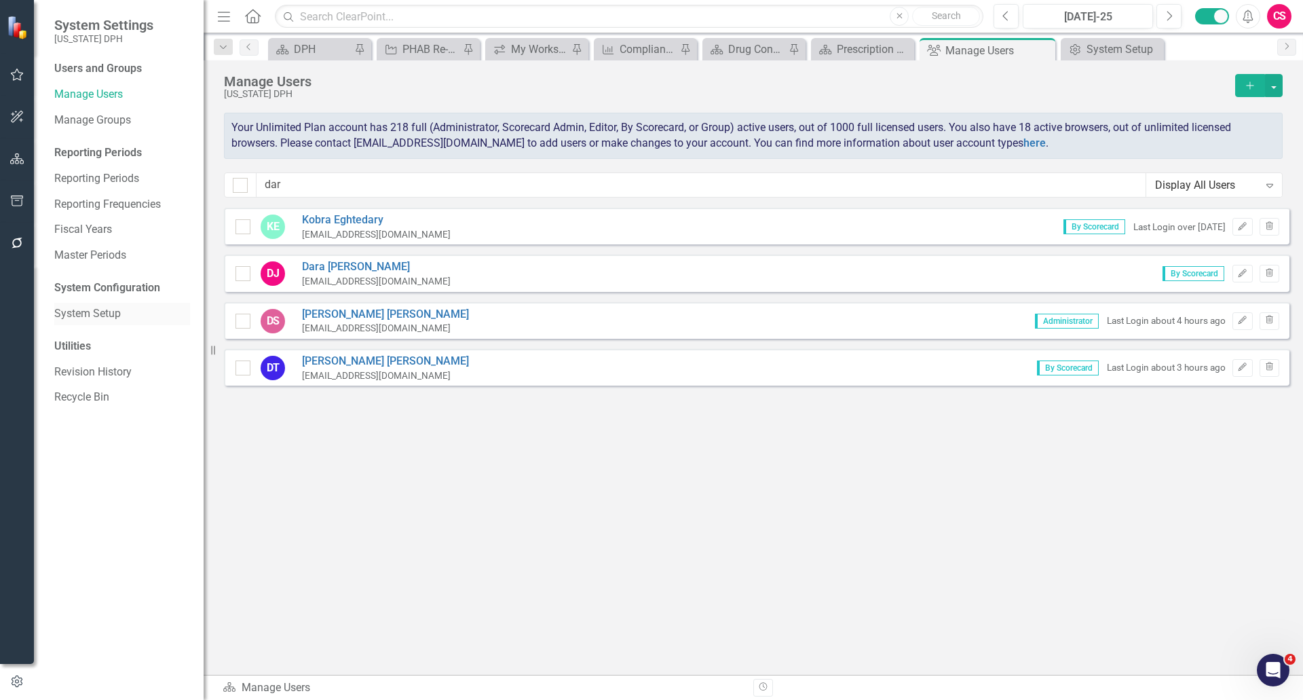
click at [79, 314] on link "System Setup" at bounding box center [122, 314] width 136 height 16
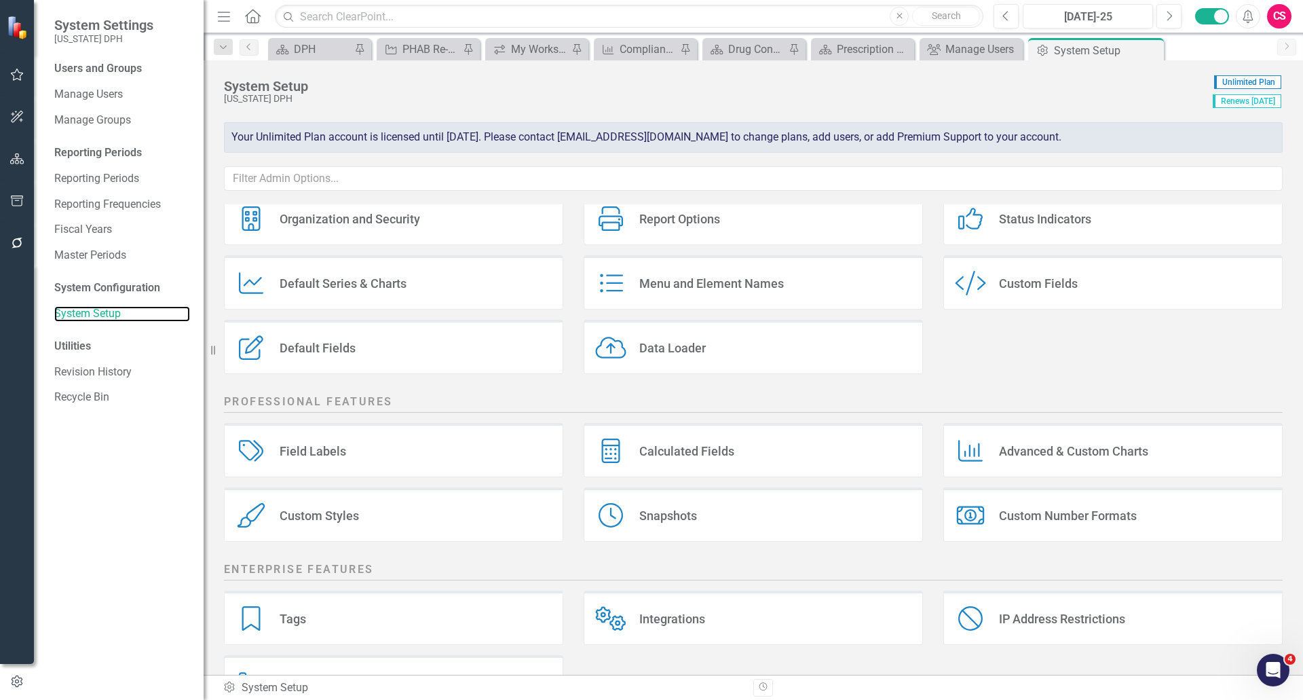
scroll to position [102, 0]
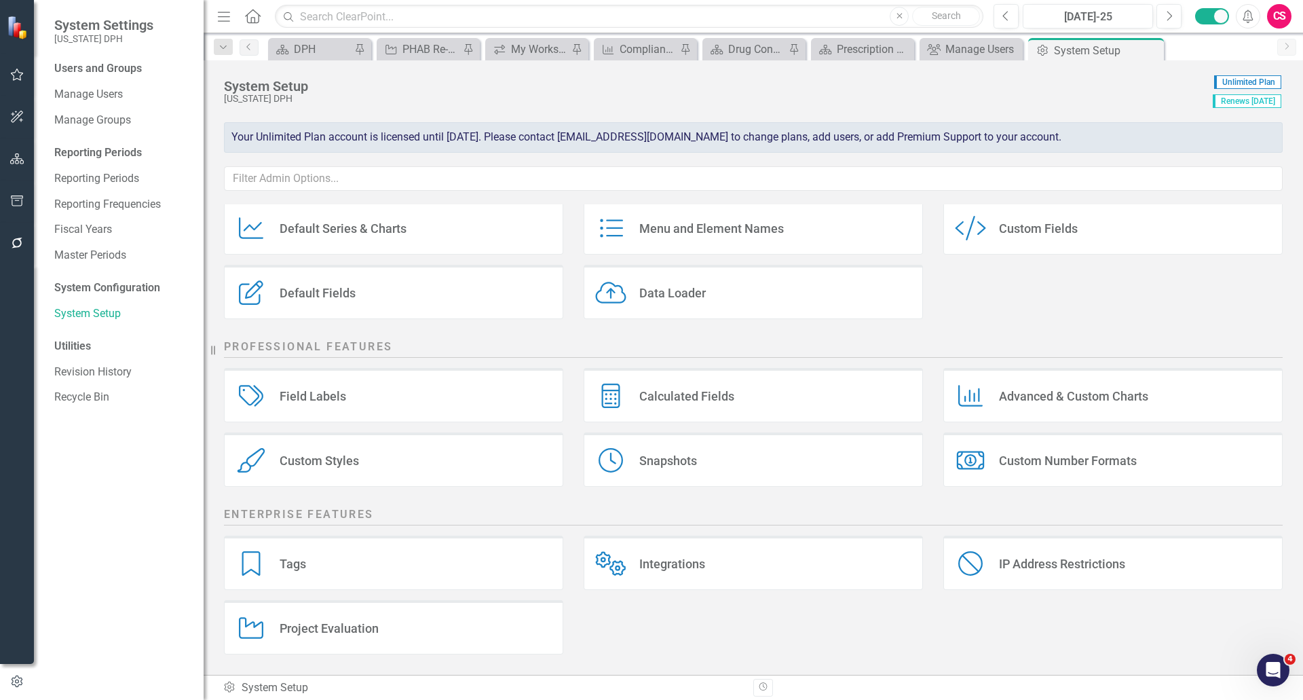
click at [714, 552] on div "Integrations Integrations" at bounding box center [753, 563] width 339 height 54
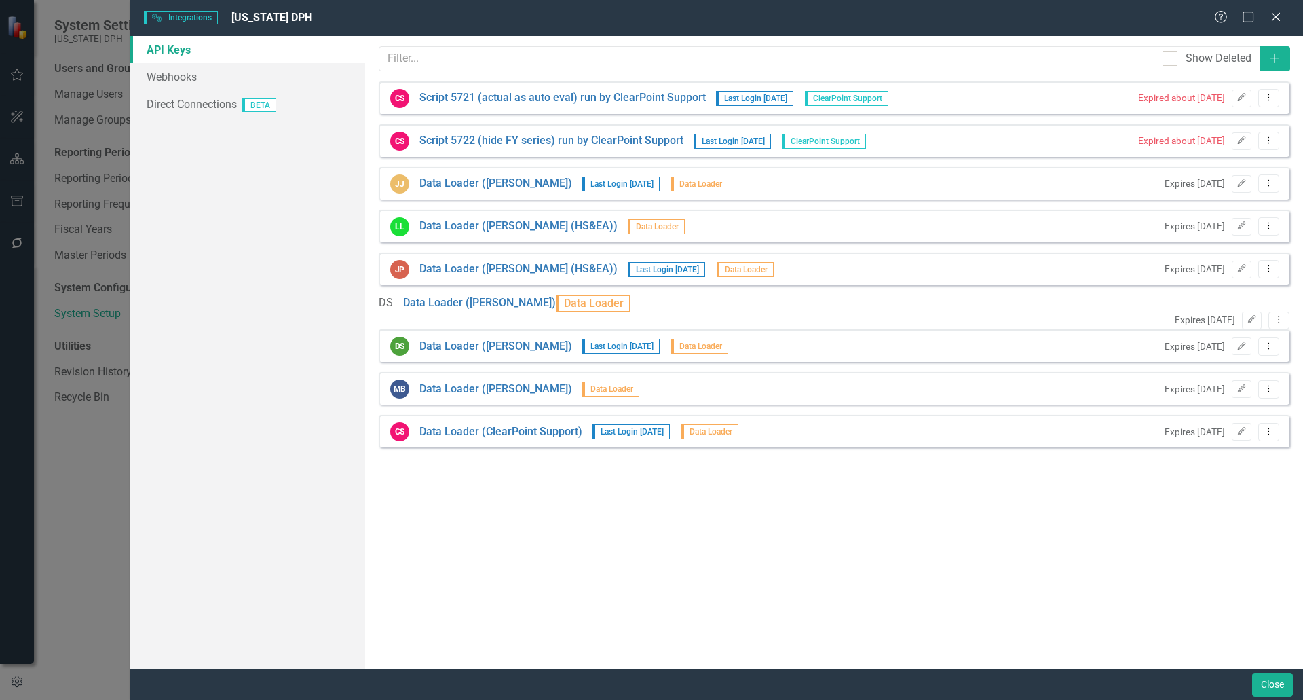
click at [291, 510] on div "API Keys Webhooks Direct Connections BETA" at bounding box center [247, 352] width 235 height 633
click at [72, 553] on div "Integrations Integrations [US_STATE] DPH Help Maximize Close API Keys Webhooks …" at bounding box center [651, 350] width 1303 height 700
click at [1266, 683] on button "Close" at bounding box center [1272, 685] width 41 height 24
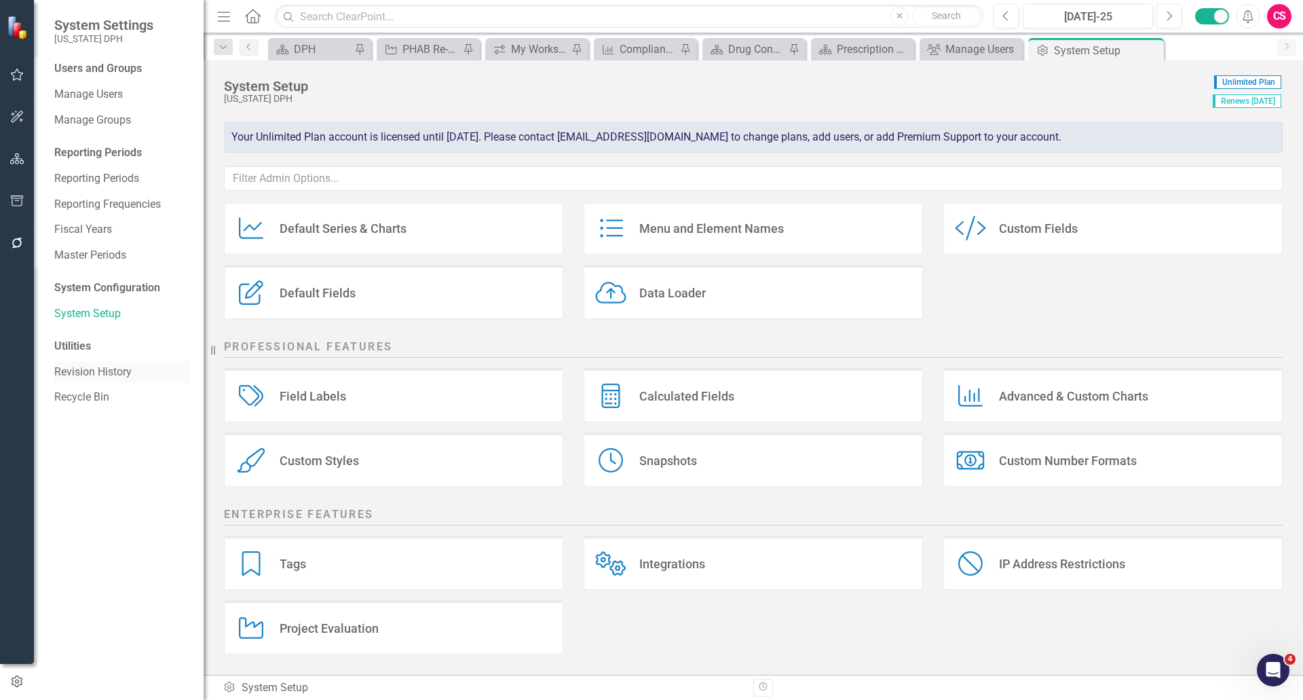
click at [84, 378] on link "Revision History" at bounding box center [122, 372] width 136 height 16
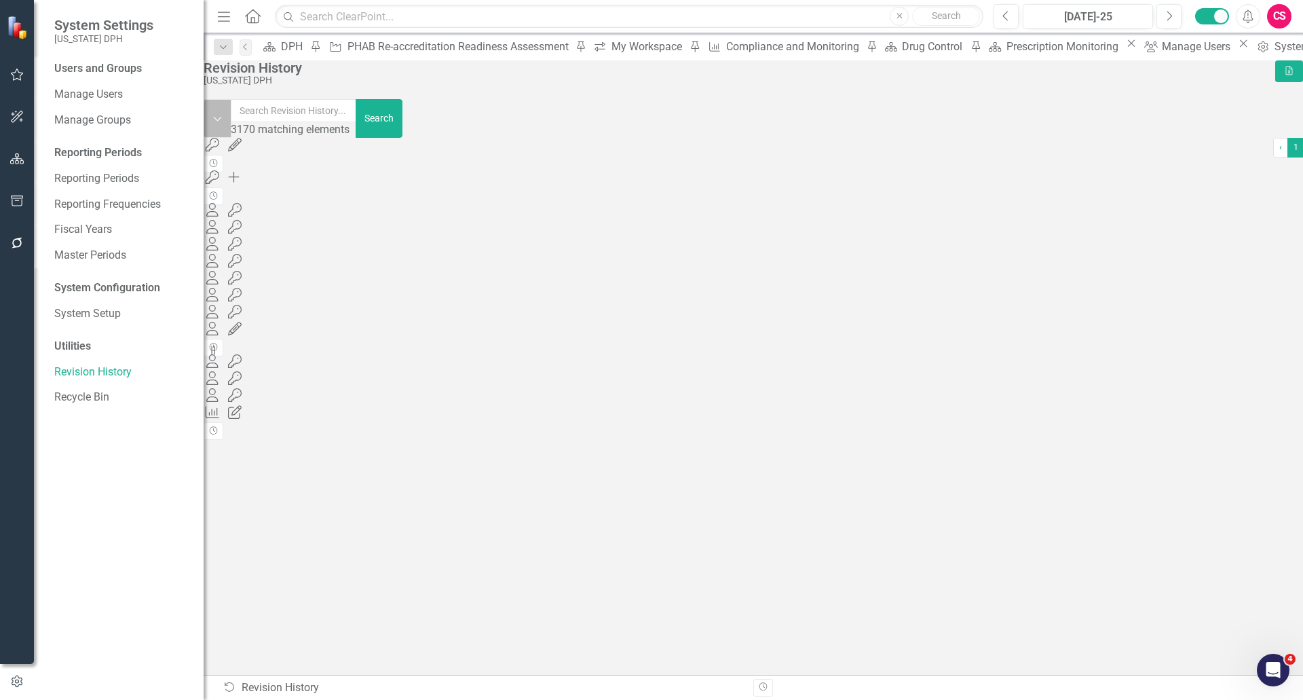
click at [231, 116] on button "Dropdown" at bounding box center [218, 118] width 28 height 39
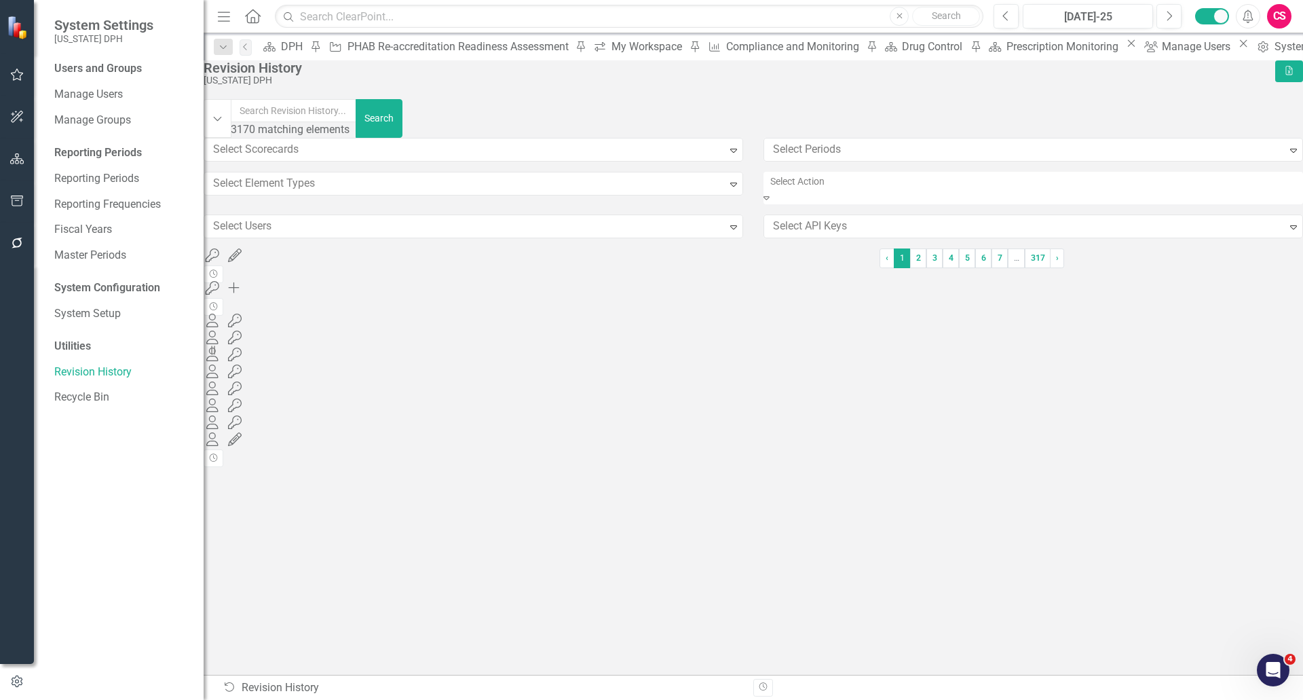
click at [857, 189] on div at bounding box center [1035, 181] width 540 height 16
drag, startPoint x: 857, startPoint y: 191, endPoint x: 1116, endPoint y: 225, distance: 260.8
click at [1116, 225] on div at bounding box center [1027, 226] width 519 height 18
click at [1019, 188] on div at bounding box center [1035, 181] width 540 height 16
click at [630, 172] on div "Select Scorecards Expand" at bounding box center [473, 155] width 560 height 34
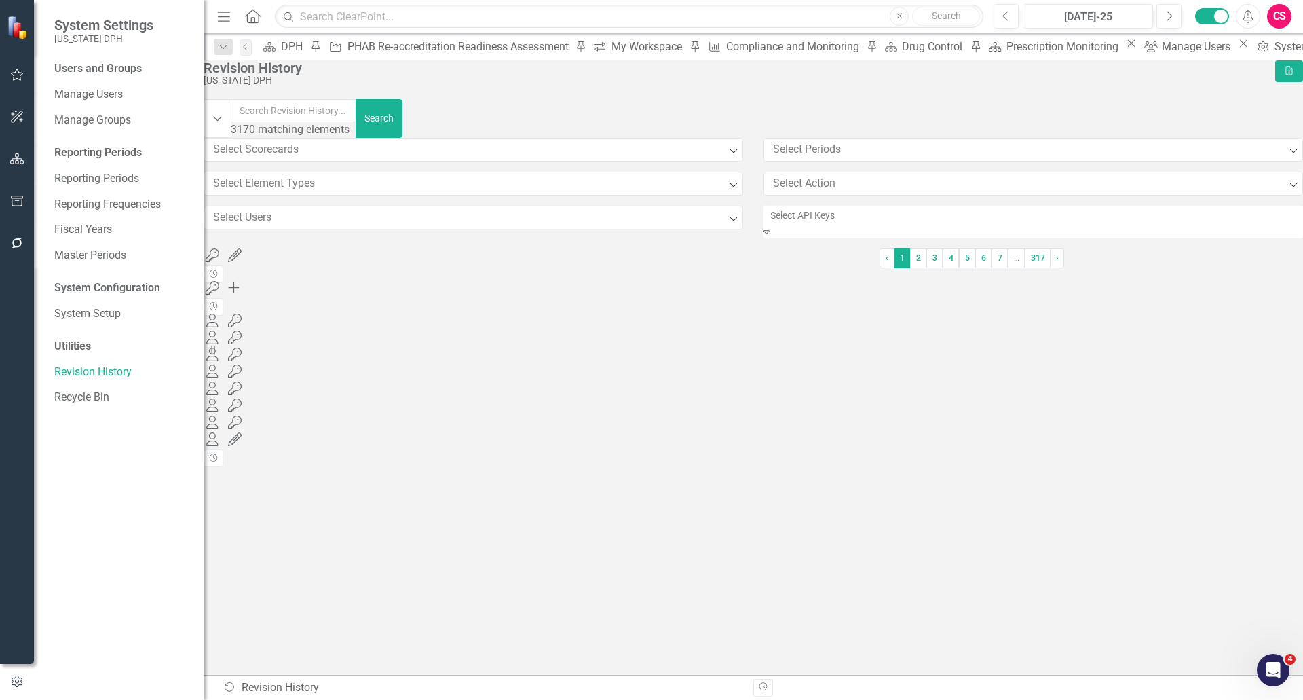
click at [787, 223] on div at bounding box center [1035, 215] width 540 height 16
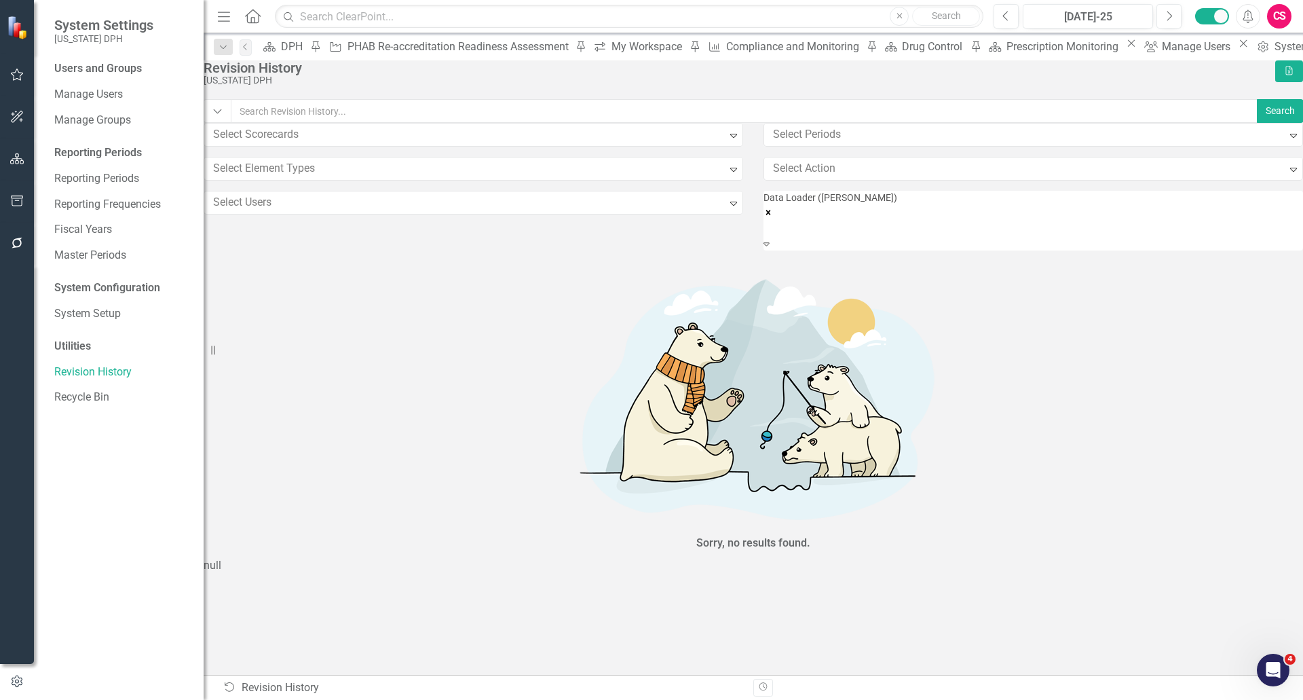
click at [770, 247] on icon "Expand" at bounding box center [767, 244] width 6 height 10
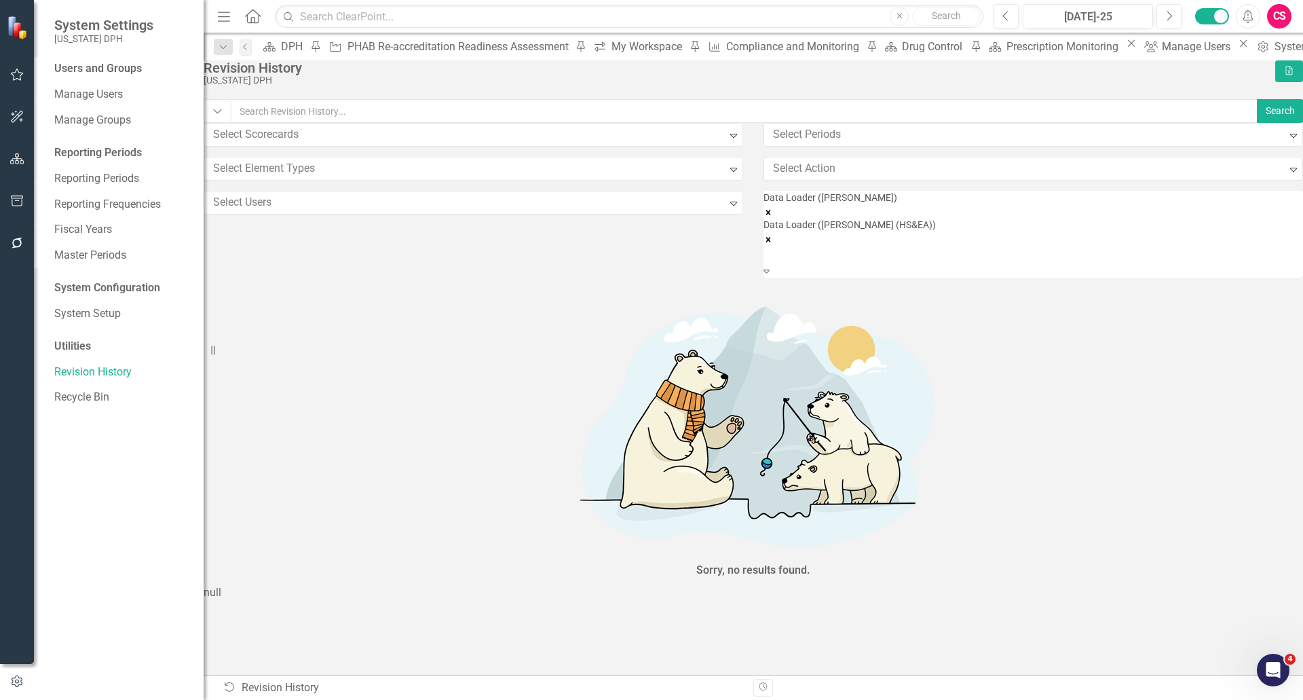
click at [1254, 264] on div "System Settings [US_STATE] DPH Users and Groups Manage Users Manage Groups Repo…" at bounding box center [651, 350] width 1303 height 700
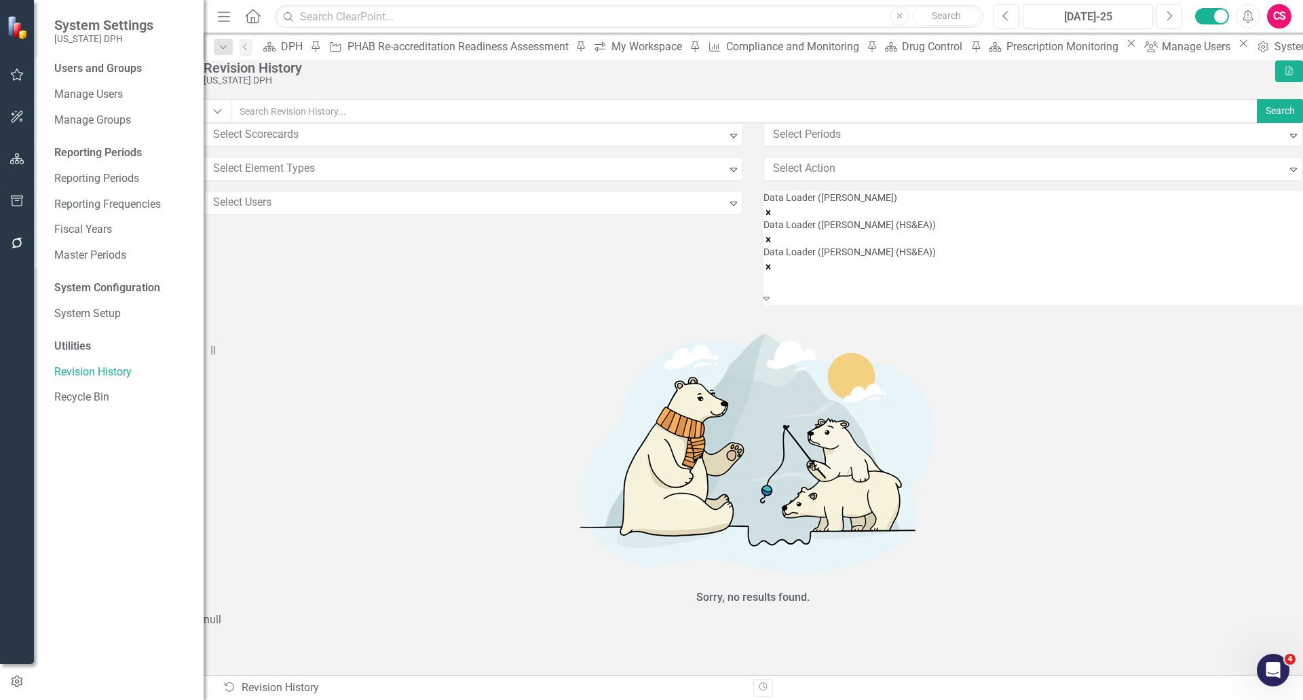
click at [770, 291] on div "Expand" at bounding box center [767, 298] width 6 height 14
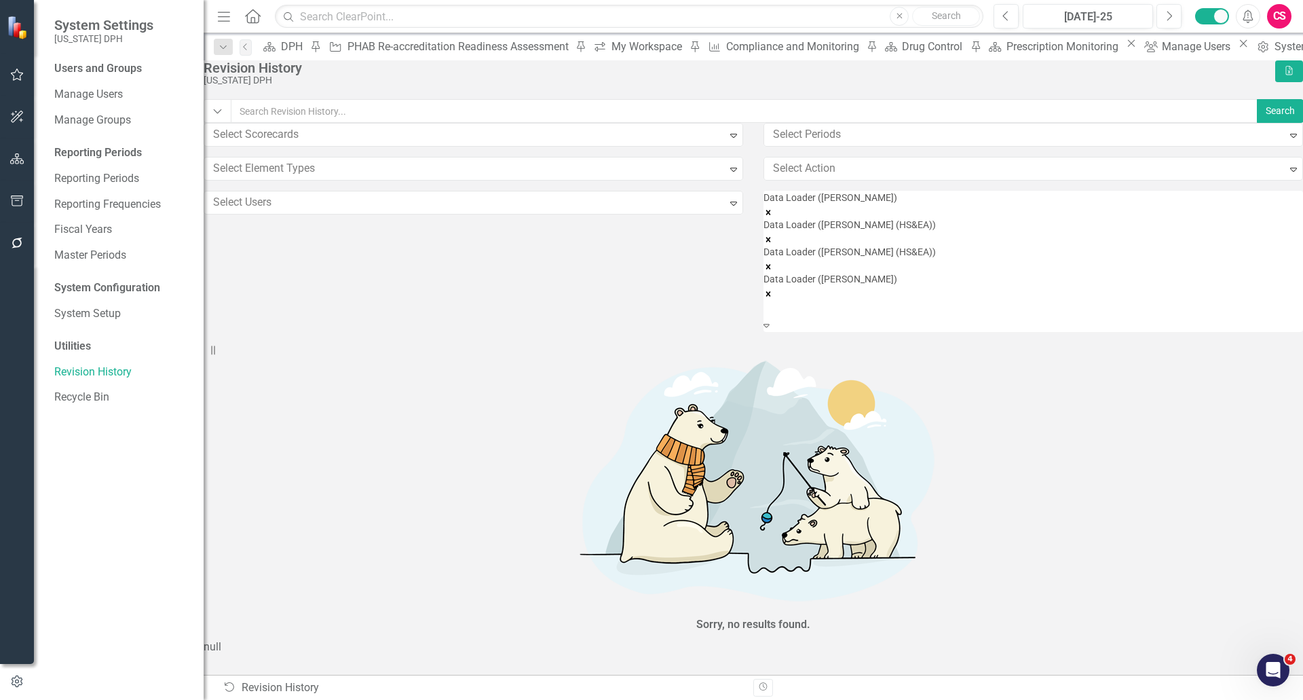
click at [770, 320] on icon "Expand" at bounding box center [767, 325] width 6 height 10
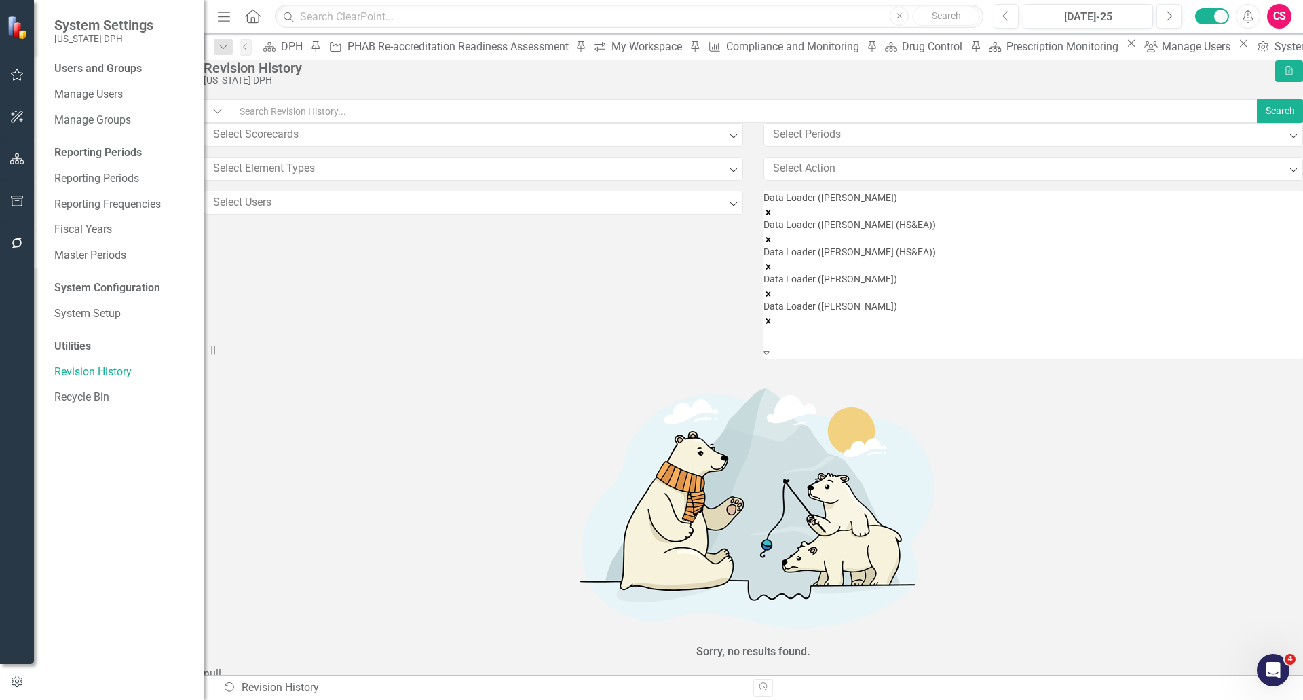
click at [770, 348] on icon "Expand" at bounding box center [767, 353] width 6 height 10
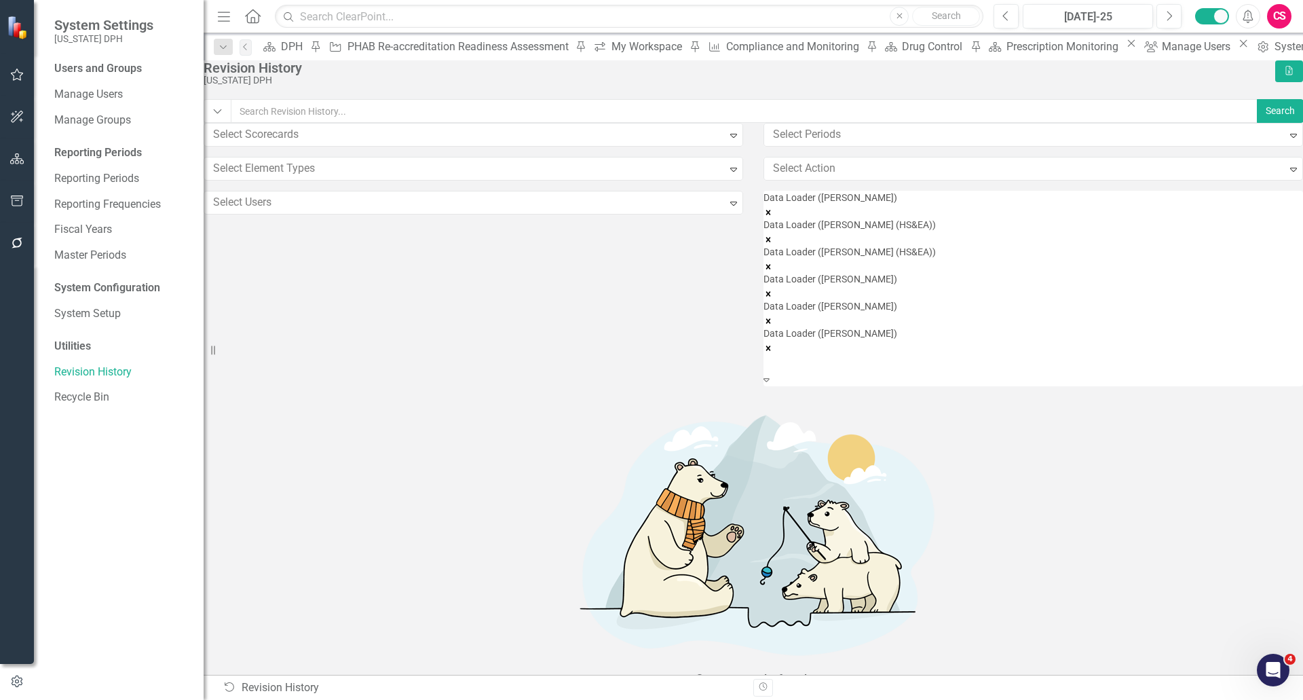
click at [770, 375] on icon "Expand" at bounding box center [767, 380] width 6 height 10
